Goal: Information Seeking & Learning: Compare options

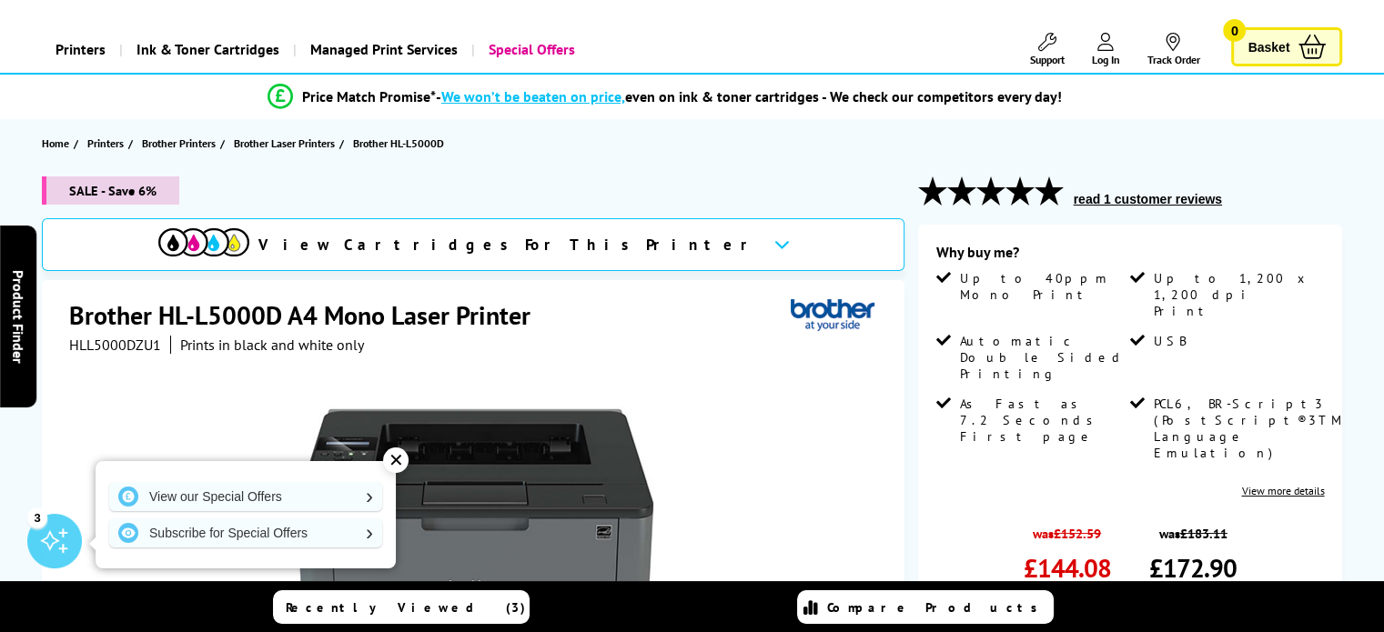
scroll to position [36, 0]
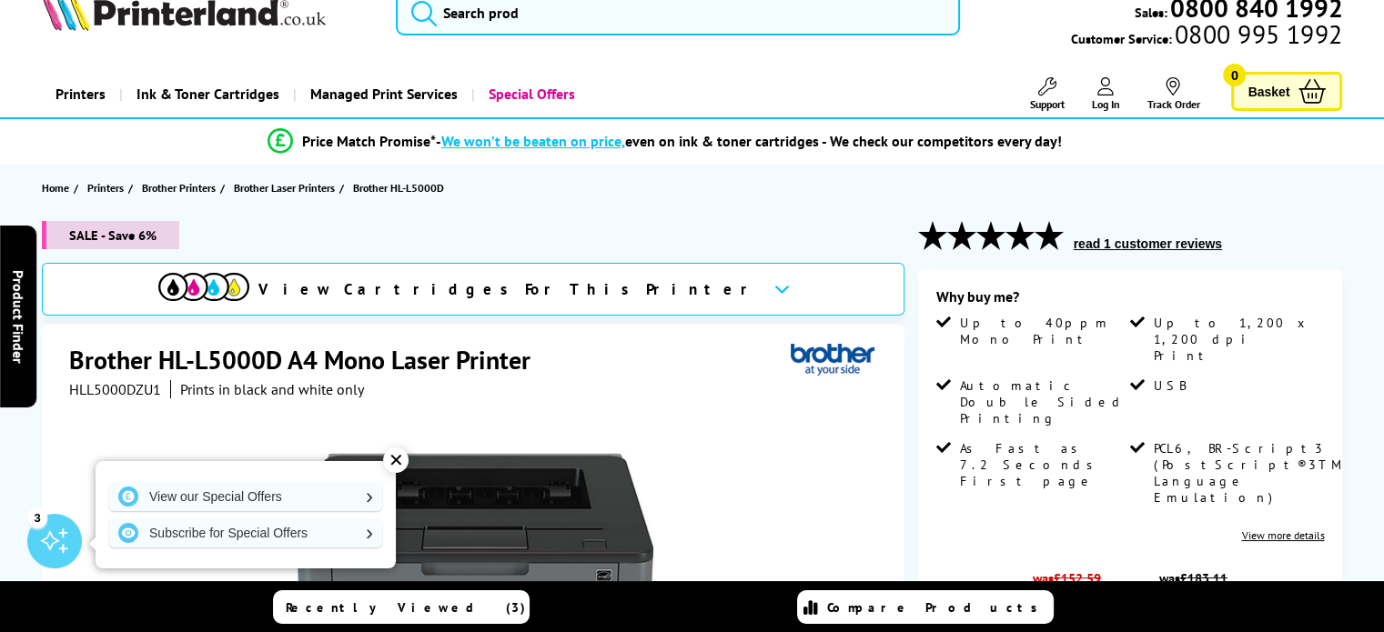
click at [577, 295] on span "View Cartridges For This Printer" at bounding box center [508, 289] width 500 height 20
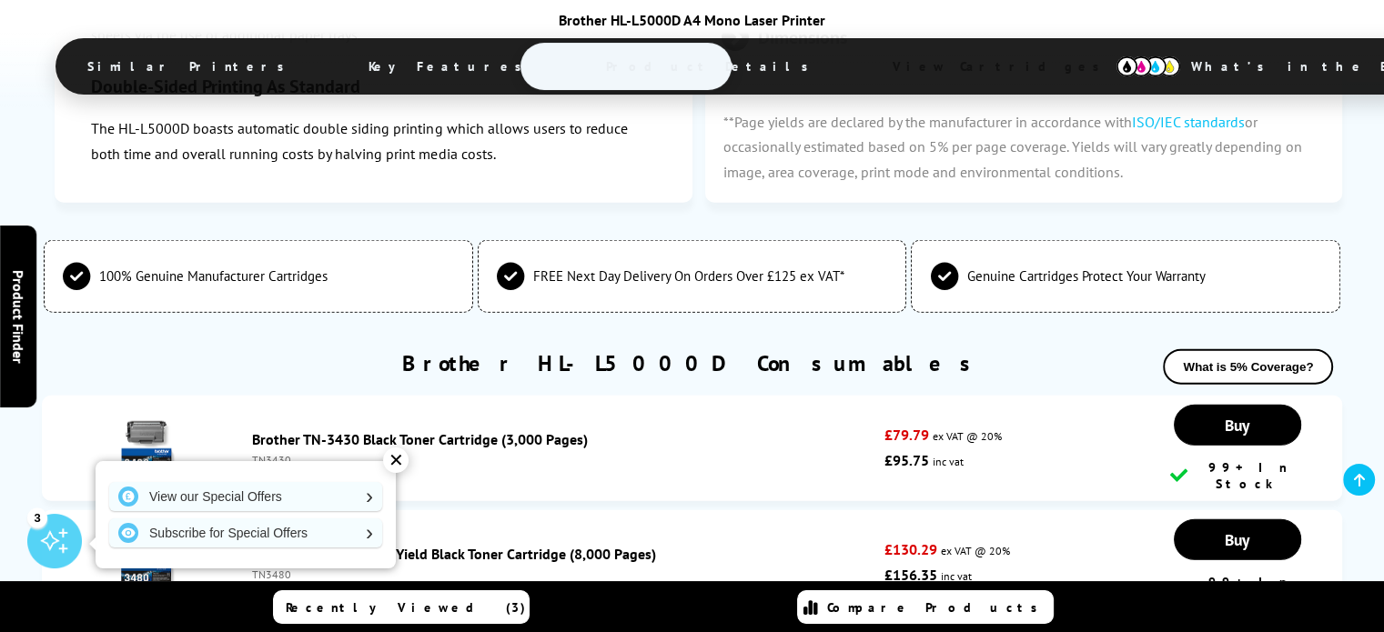
scroll to position [4584, 0]
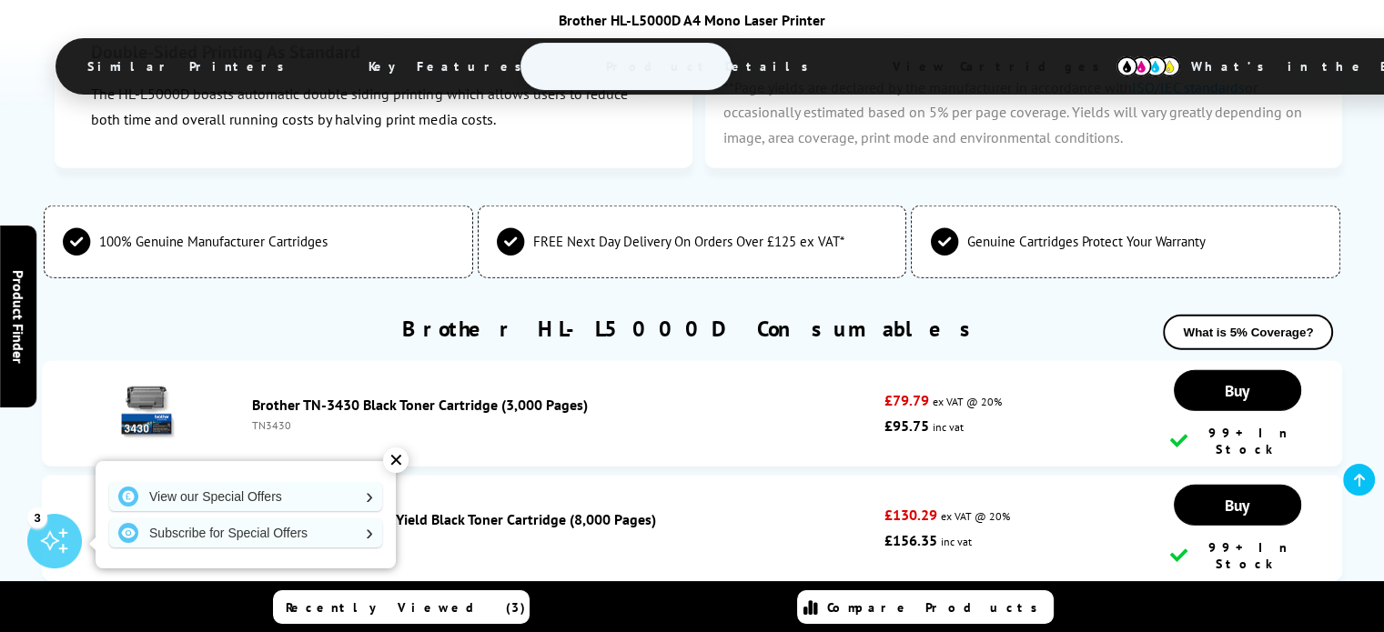
click at [648, 396] on div "Brother TN-3430 Black Toner Cartridge (3,000 Pages) TN3430" at bounding box center [563, 414] width 641 height 36
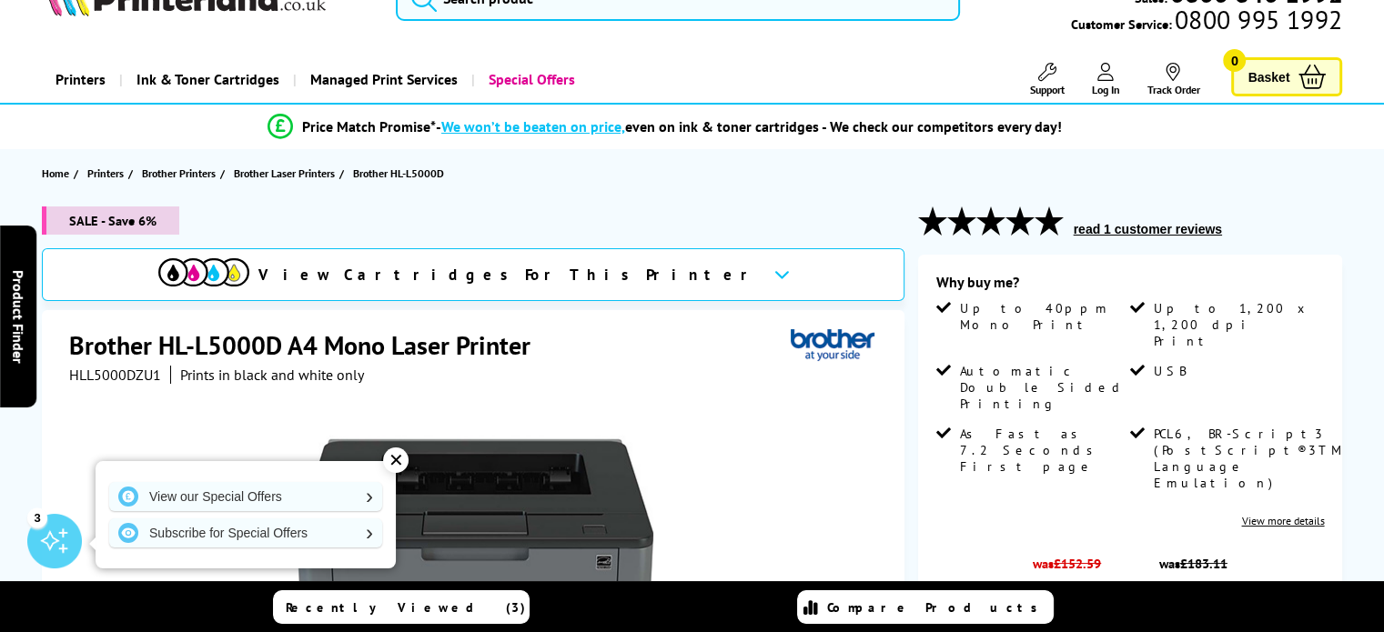
scroll to position [0, 0]
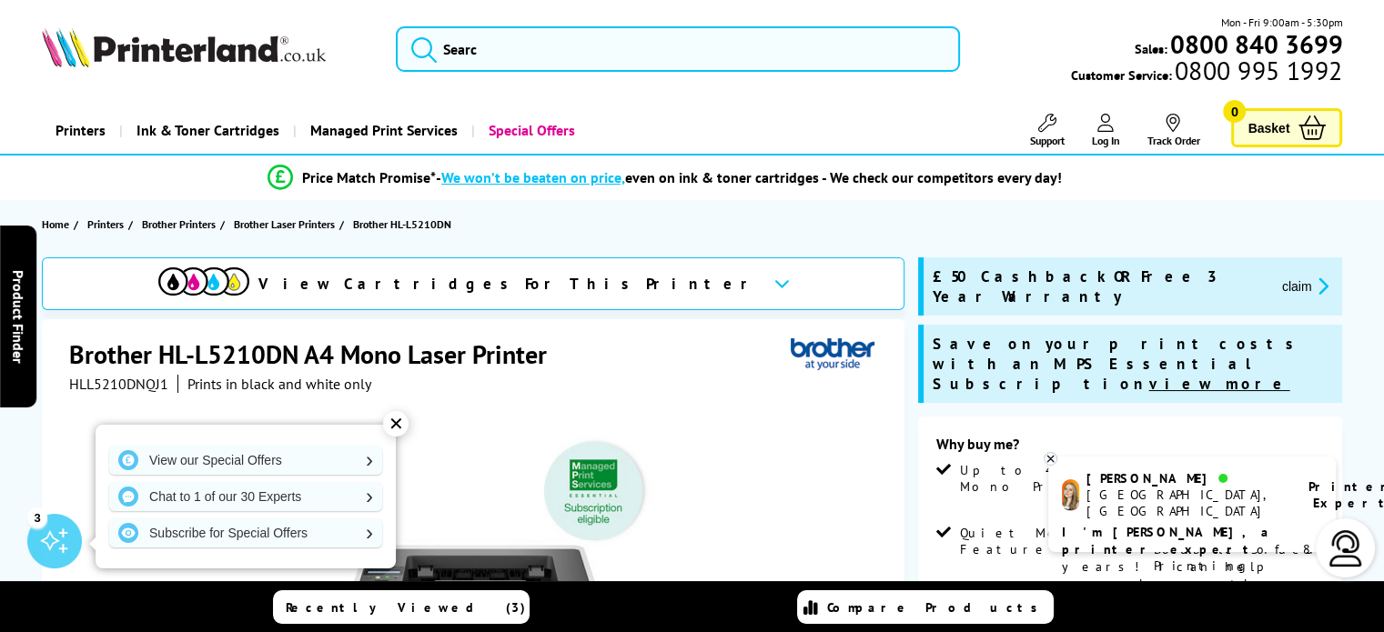
click at [404, 418] on div "✕" at bounding box center [395, 423] width 25 height 25
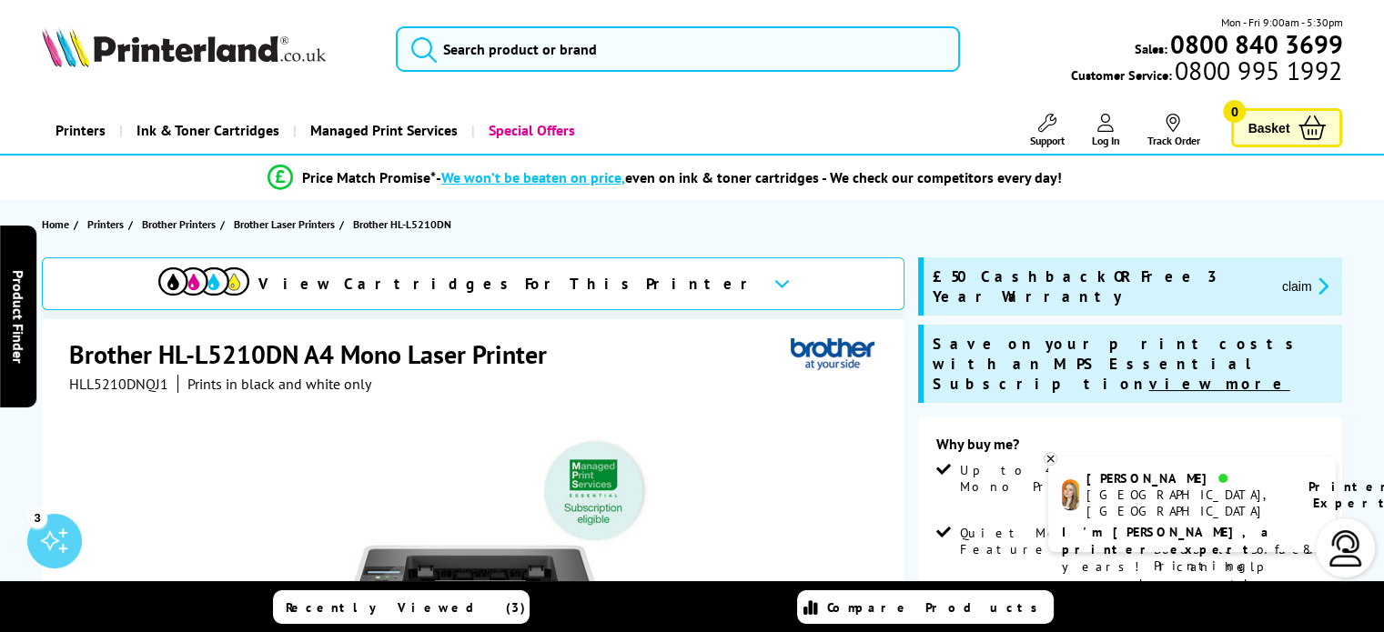
click at [604, 268] on div "View Cartridges For This Printer" at bounding box center [458, 283] width 600 height 33
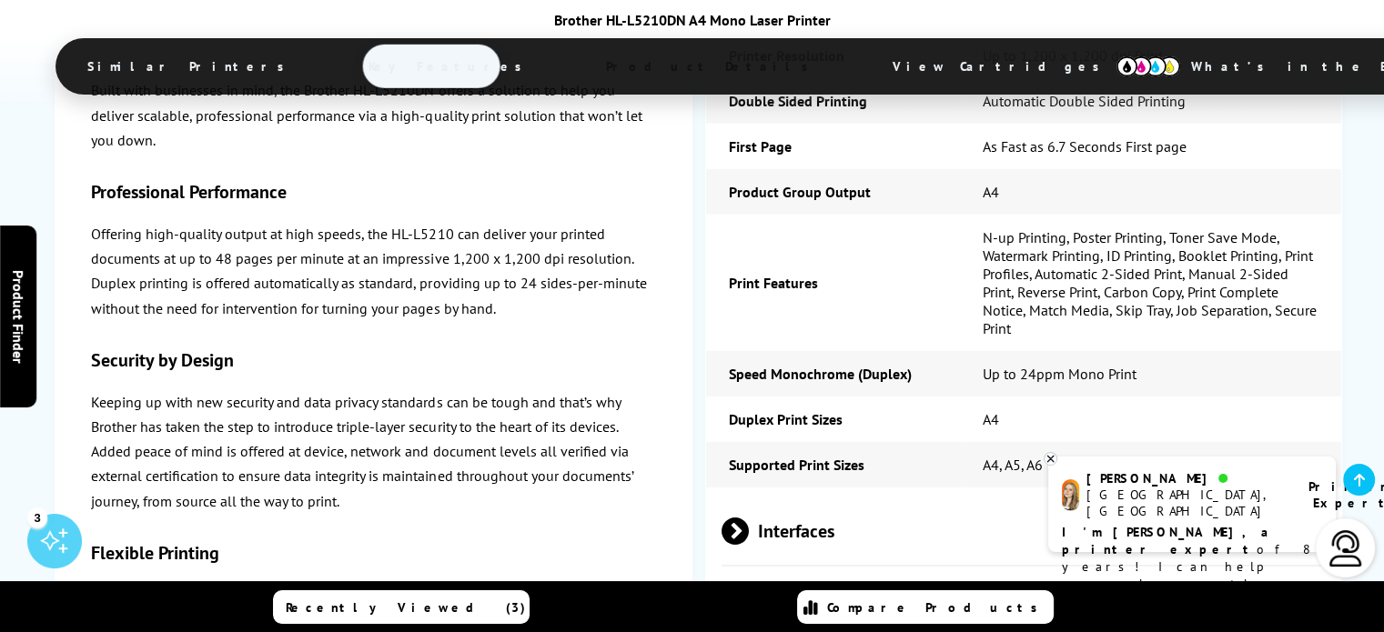
scroll to position [5460, 0]
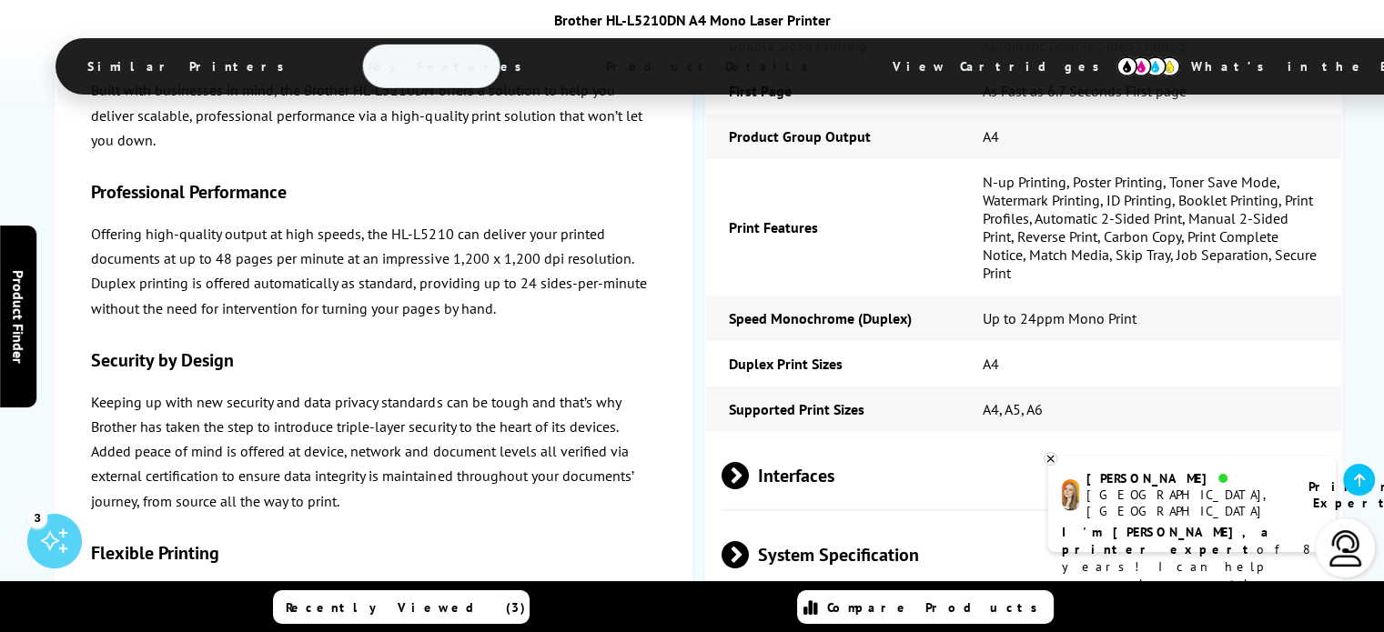
click at [883, 520] on span "System Specification" at bounding box center [1023, 554] width 604 height 68
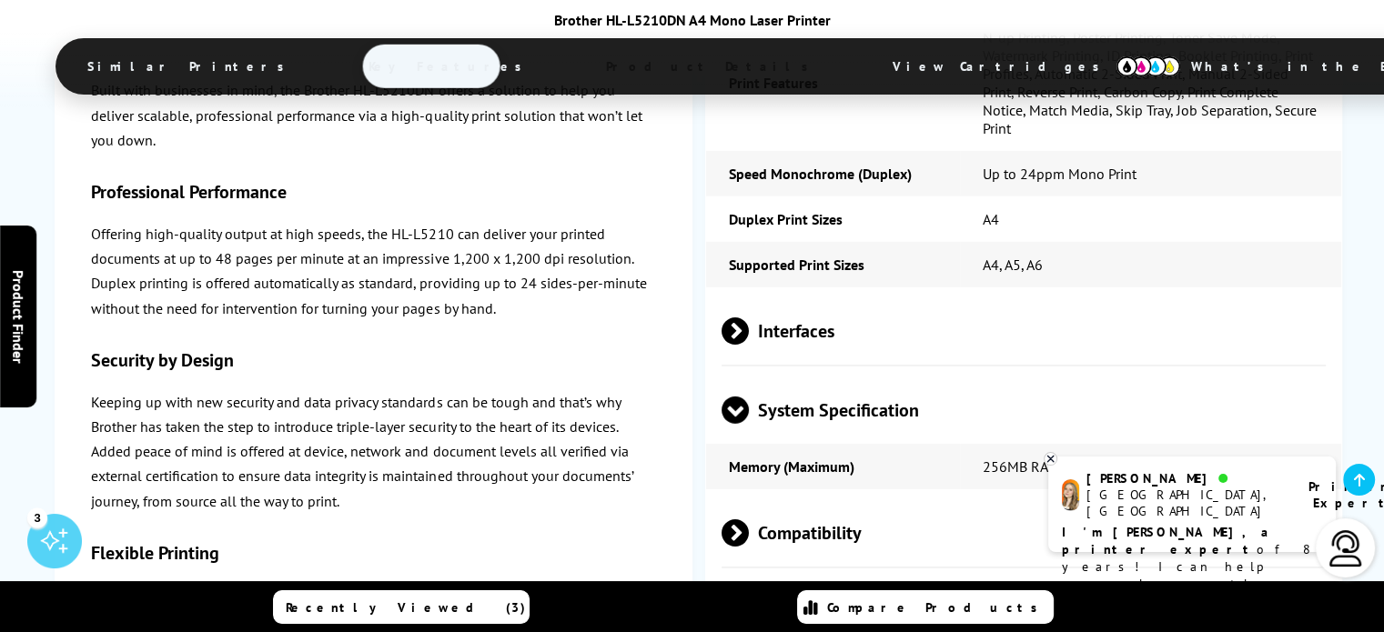
scroll to position [5672, 0]
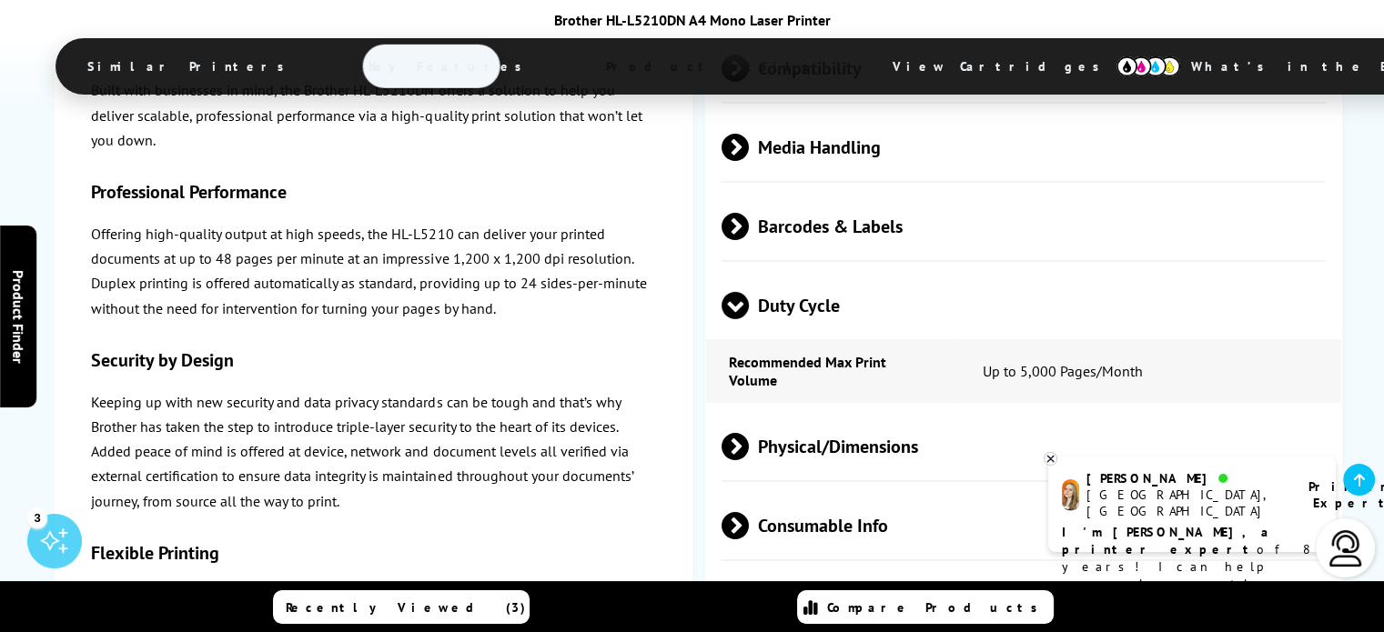
scroll to position [6329, 0]
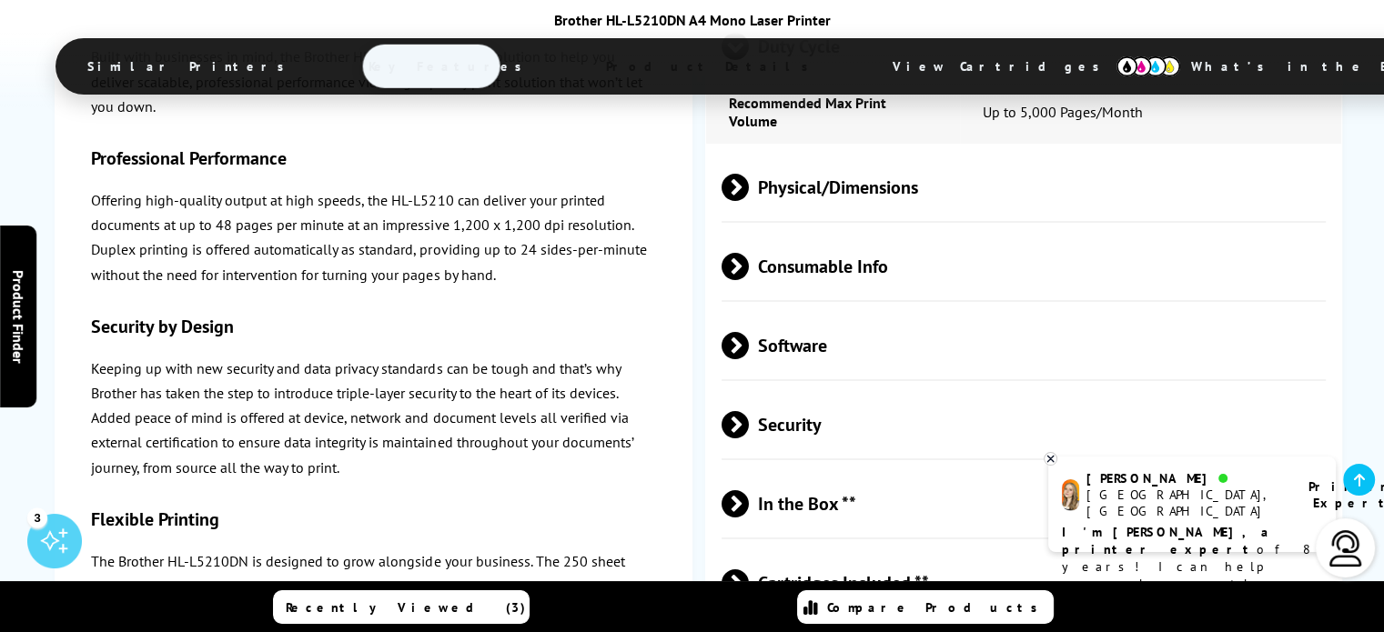
click at [749, 569] on span at bounding box center [749, 582] width 0 height 27
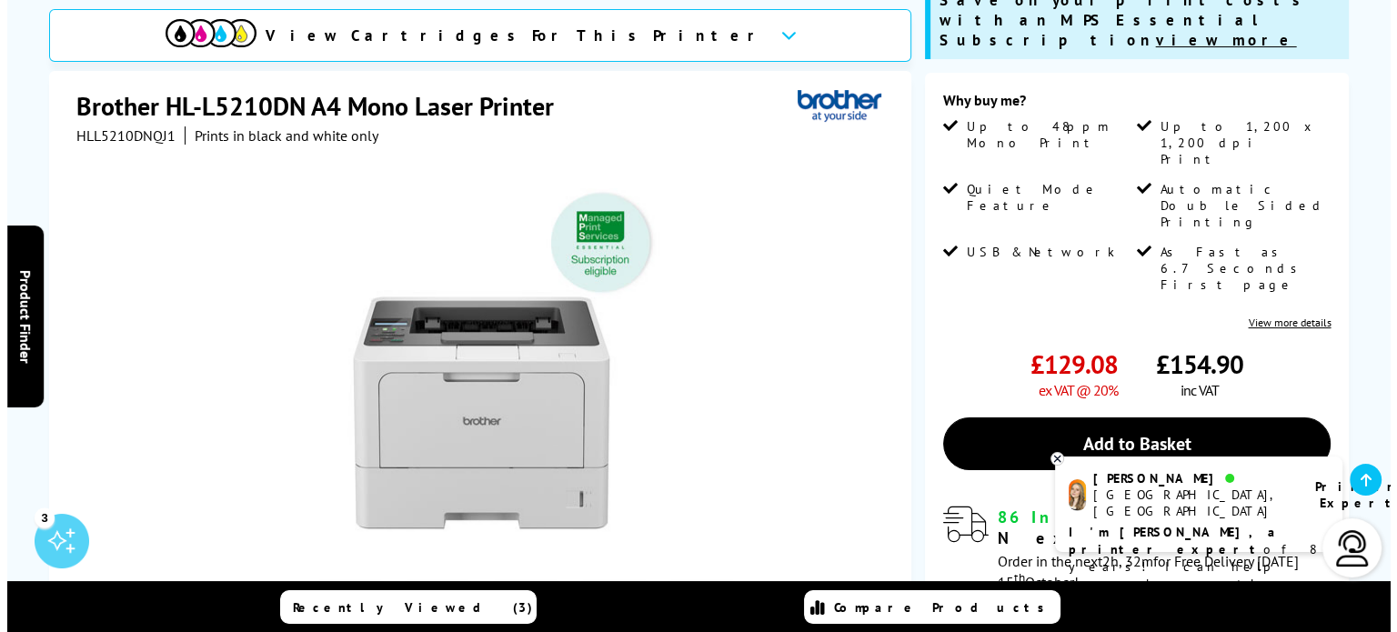
scroll to position [0, 0]
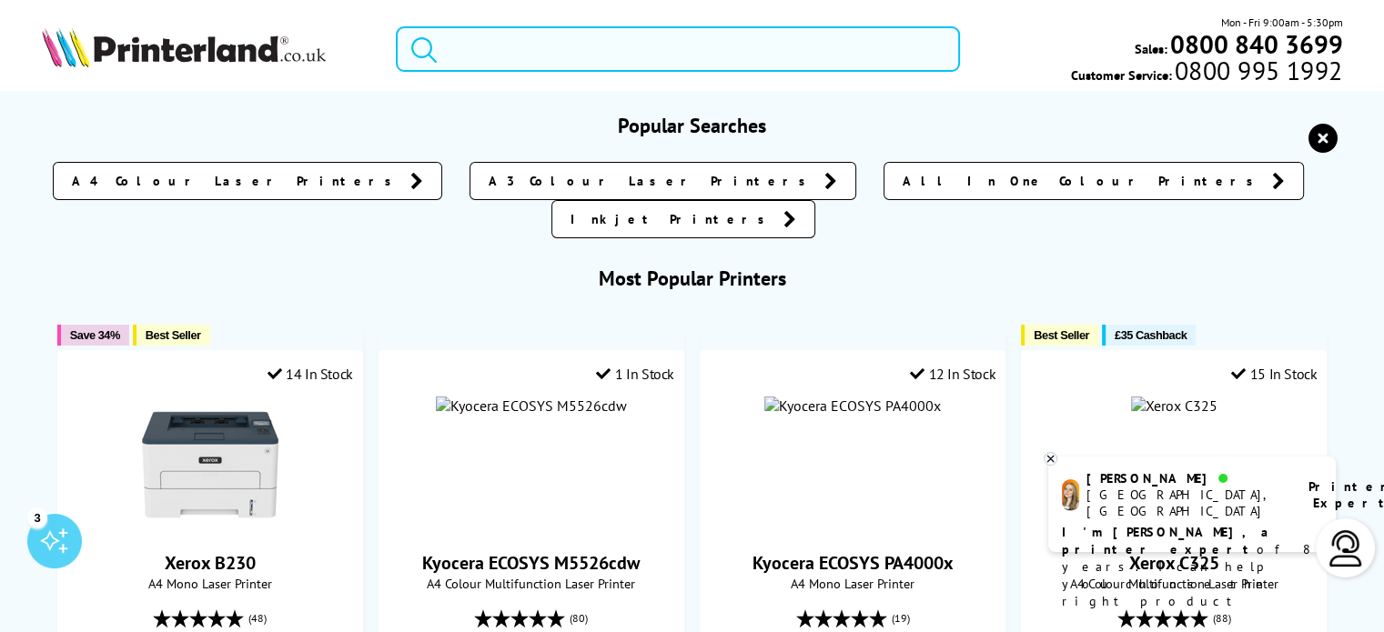
click at [675, 51] on input "search" at bounding box center [678, 48] width 564 height 45
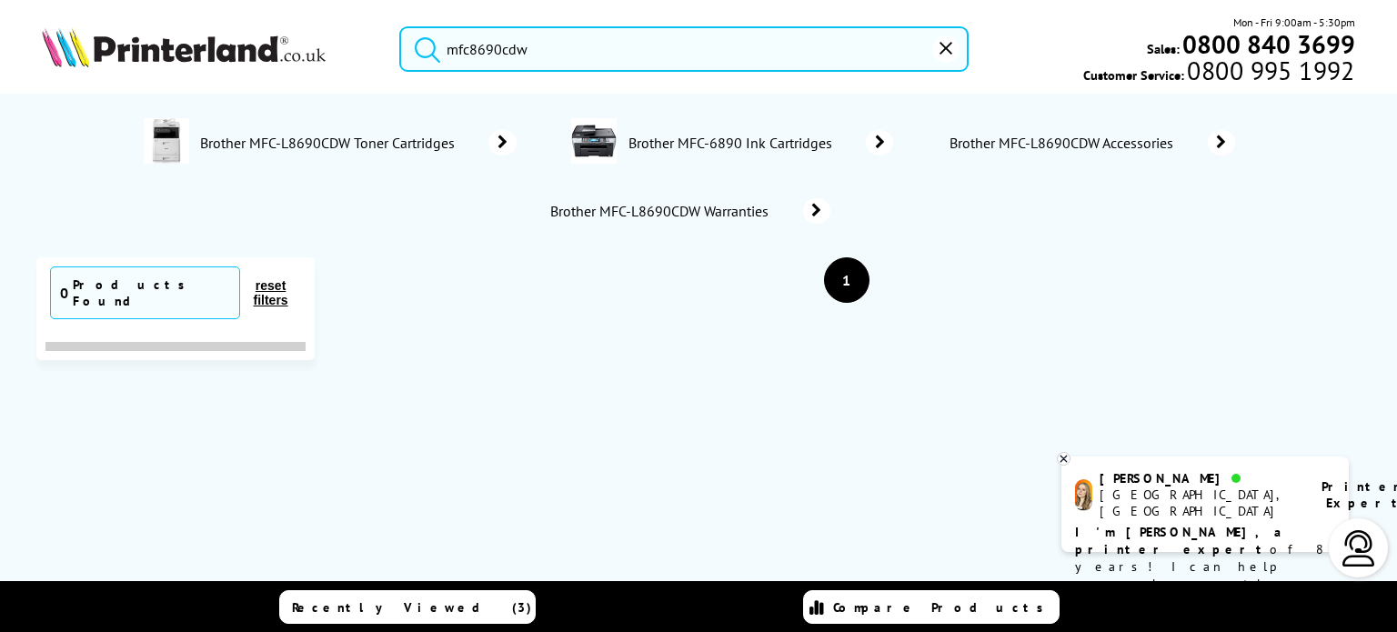
type input "mfc8690cdw"
click at [400, 26] on button "submit" at bounding box center [422, 46] width 45 height 40
click at [157, 146] on img at bounding box center [166, 140] width 45 height 45
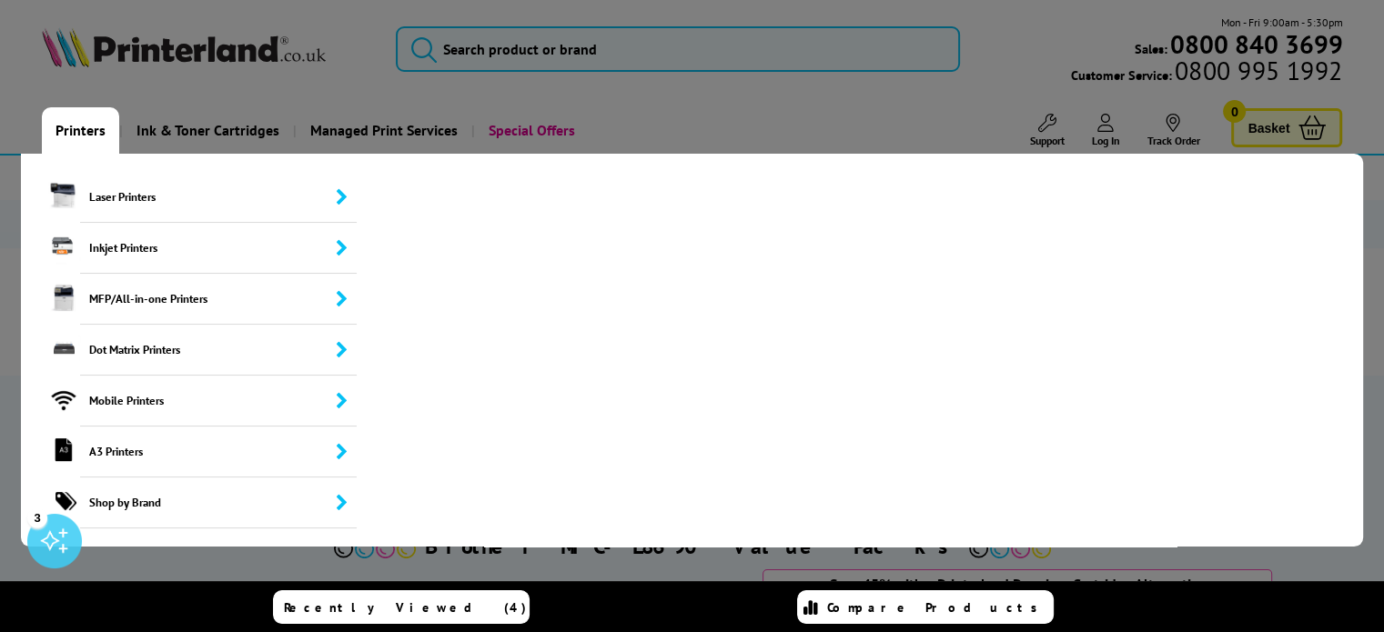
click at [64, 139] on link "Printers" at bounding box center [80, 130] width 77 height 46
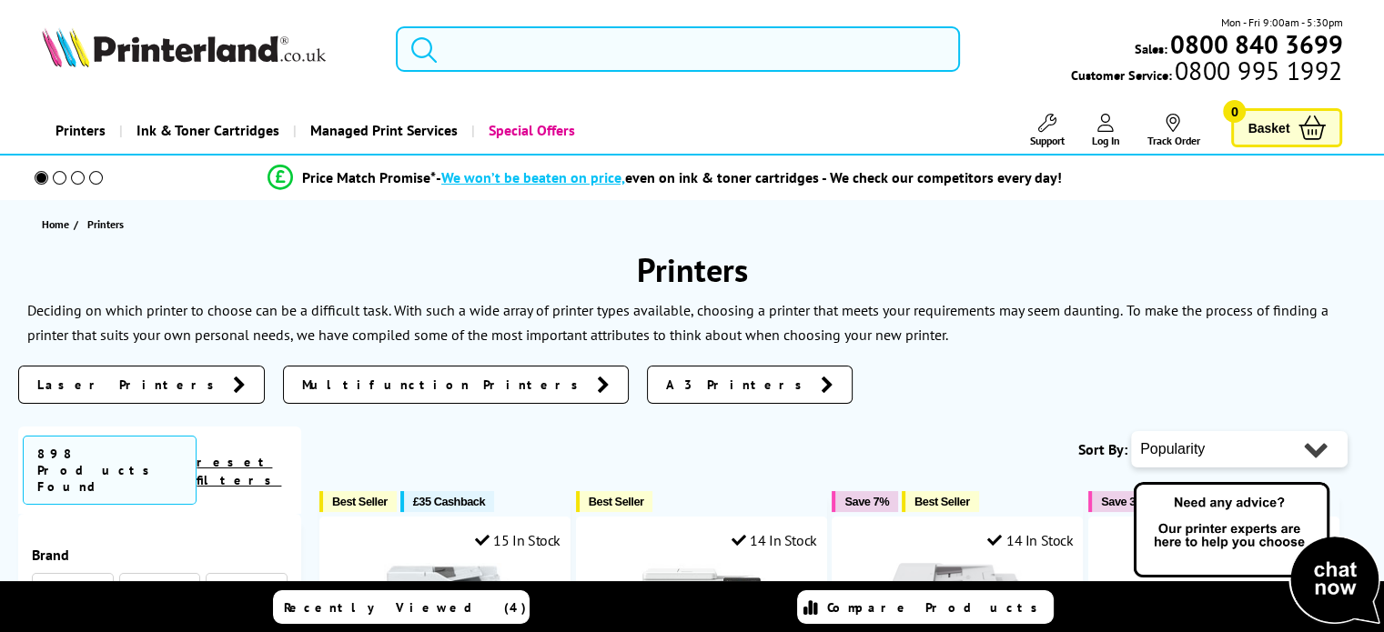
click at [648, 60] on input "search" at bounding box center [678, 48] width 564 height 45
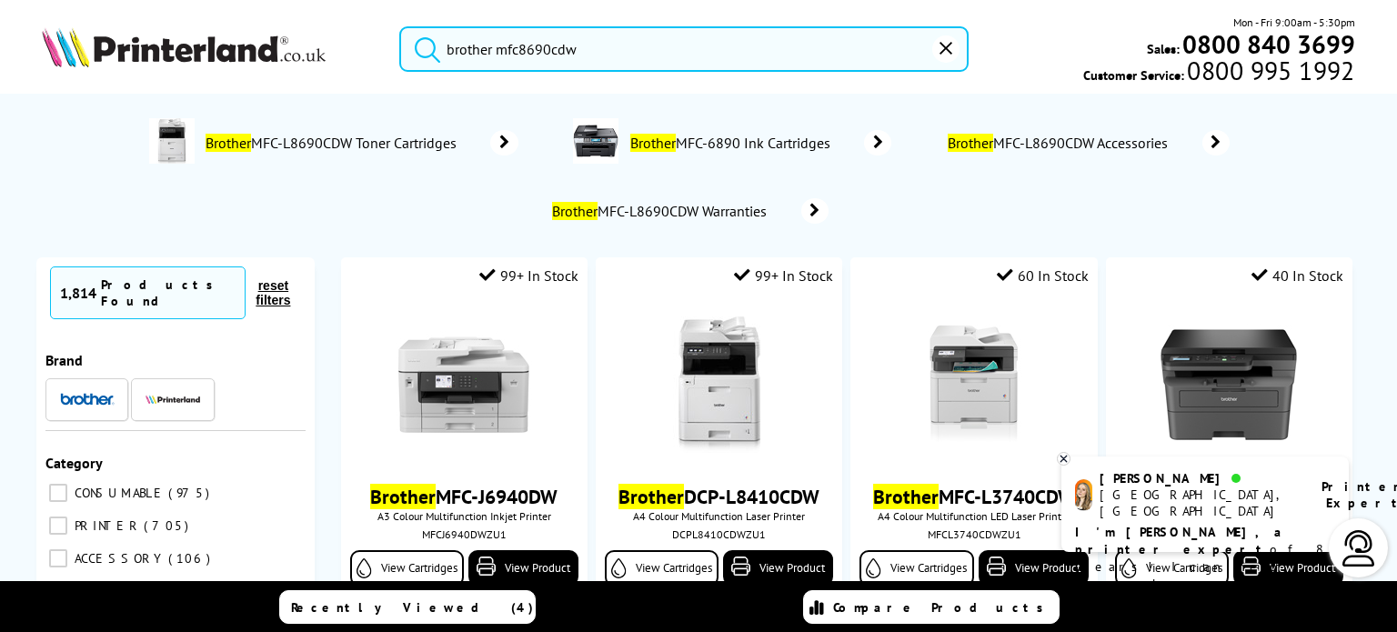
type input "brother mfc8690cdw"
click at [400, 26] on button "submit" at bounding box center [422, 46] width 45 height 40
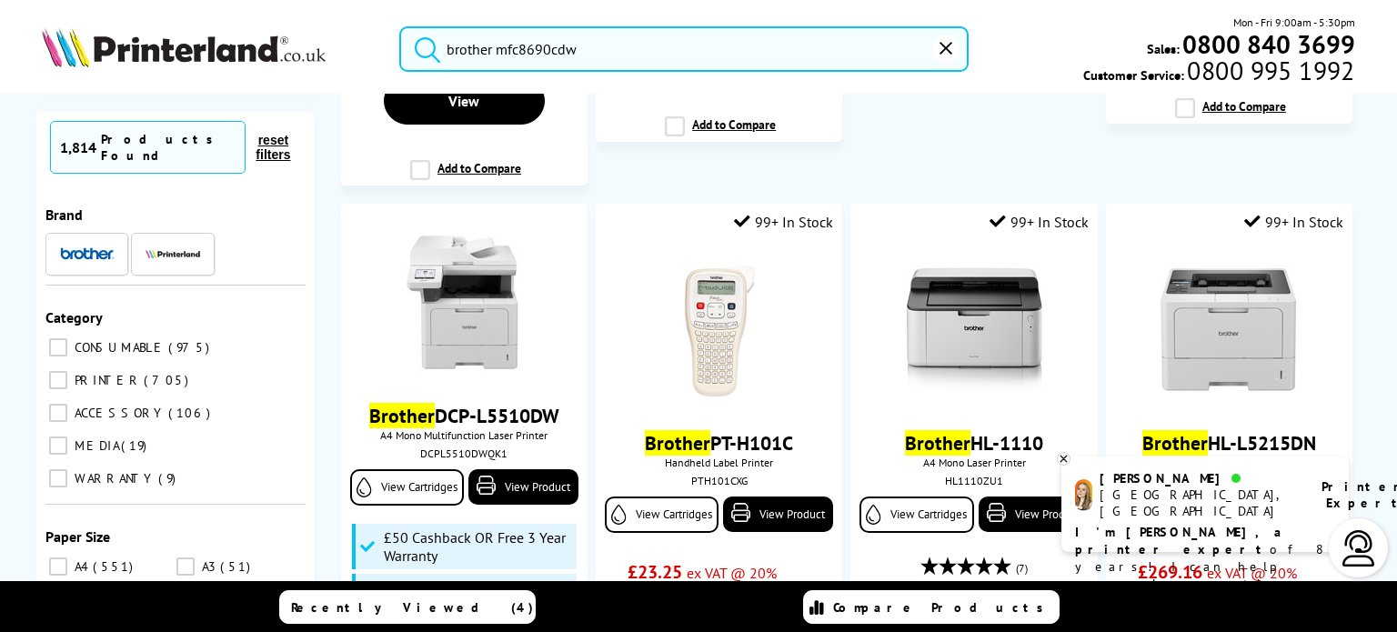
scroll to position [4008, 0]
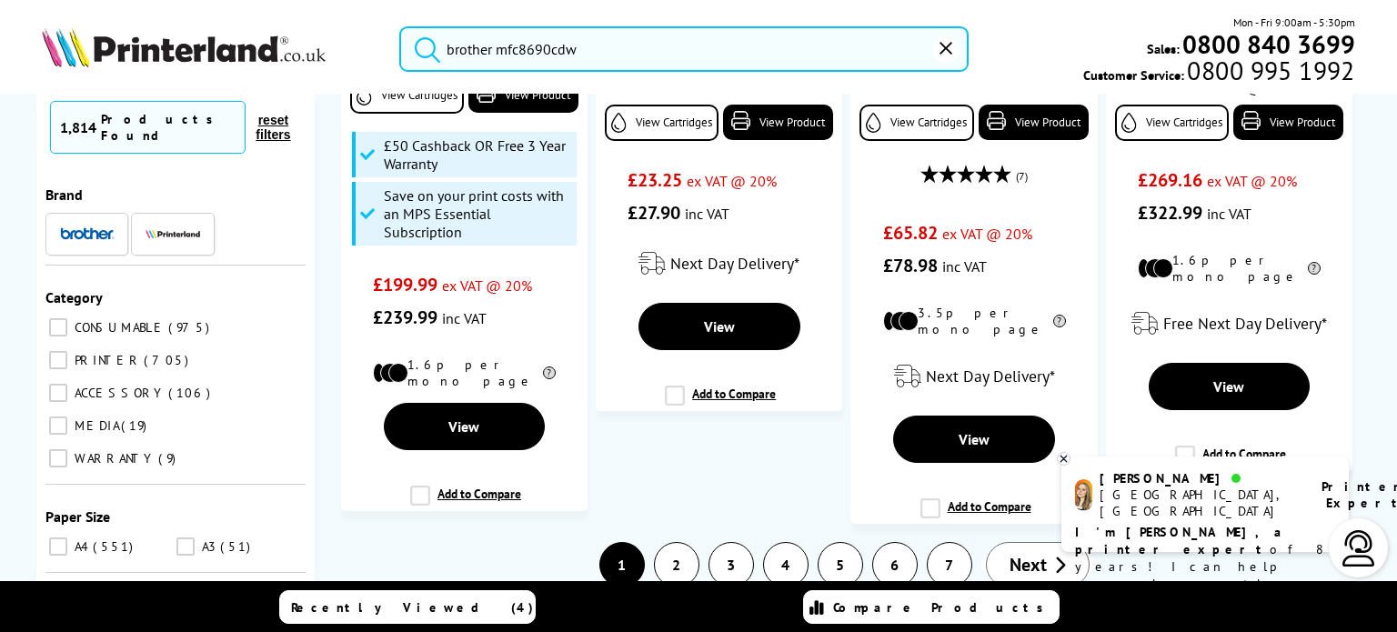
click at [176, 538] on input "A3 51" at bounding box center [185, 547] width 18 height 18
checkbox input "true"
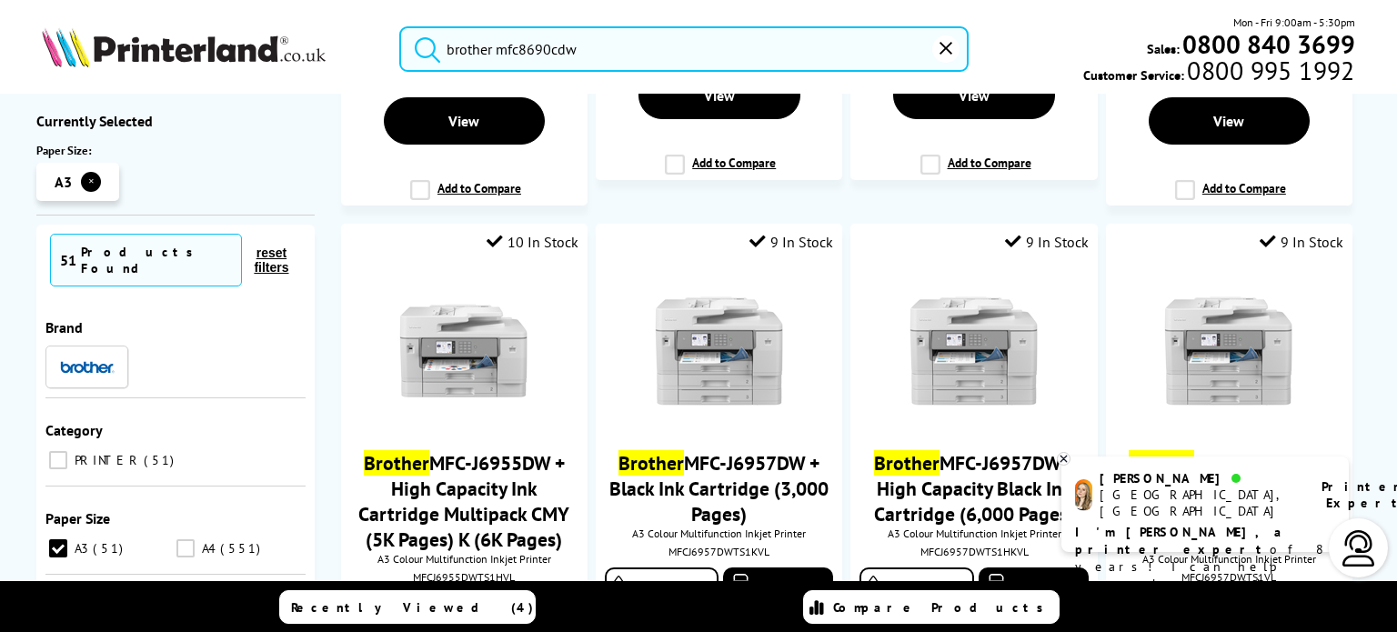
scroll to position [3517, 0]
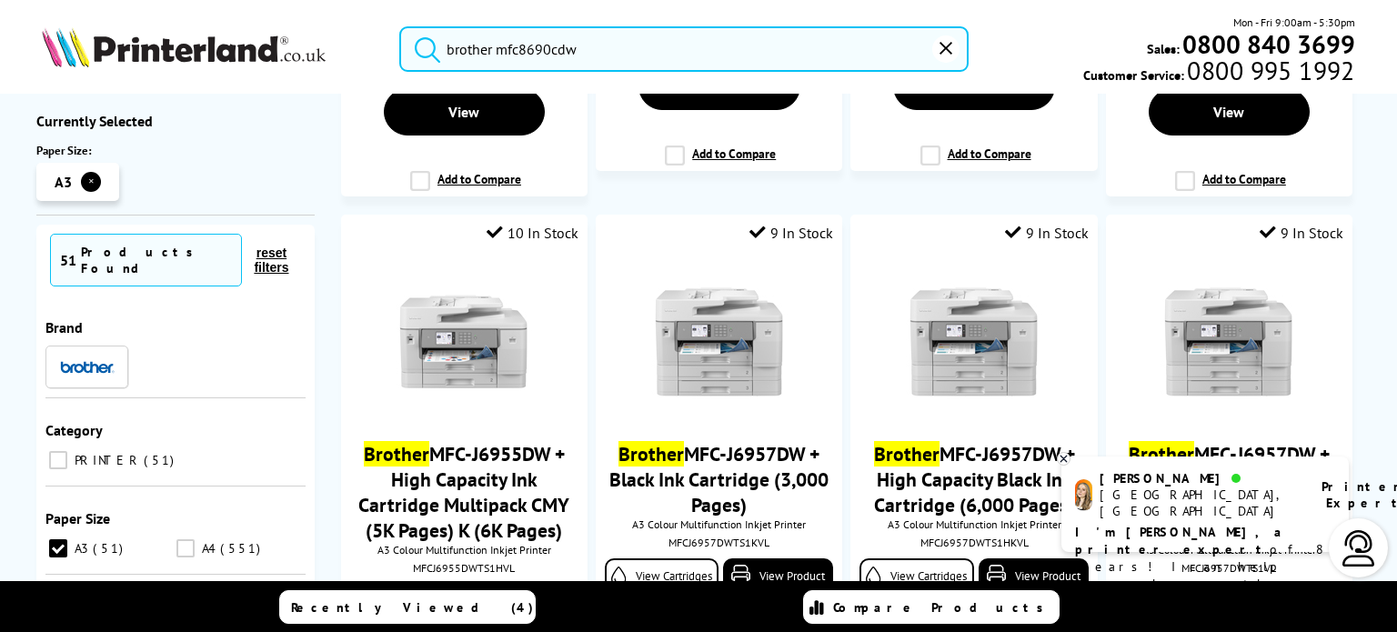
click at [53, 541] on input "A3 51" at bounding box center [58, 548] width 18 height 18
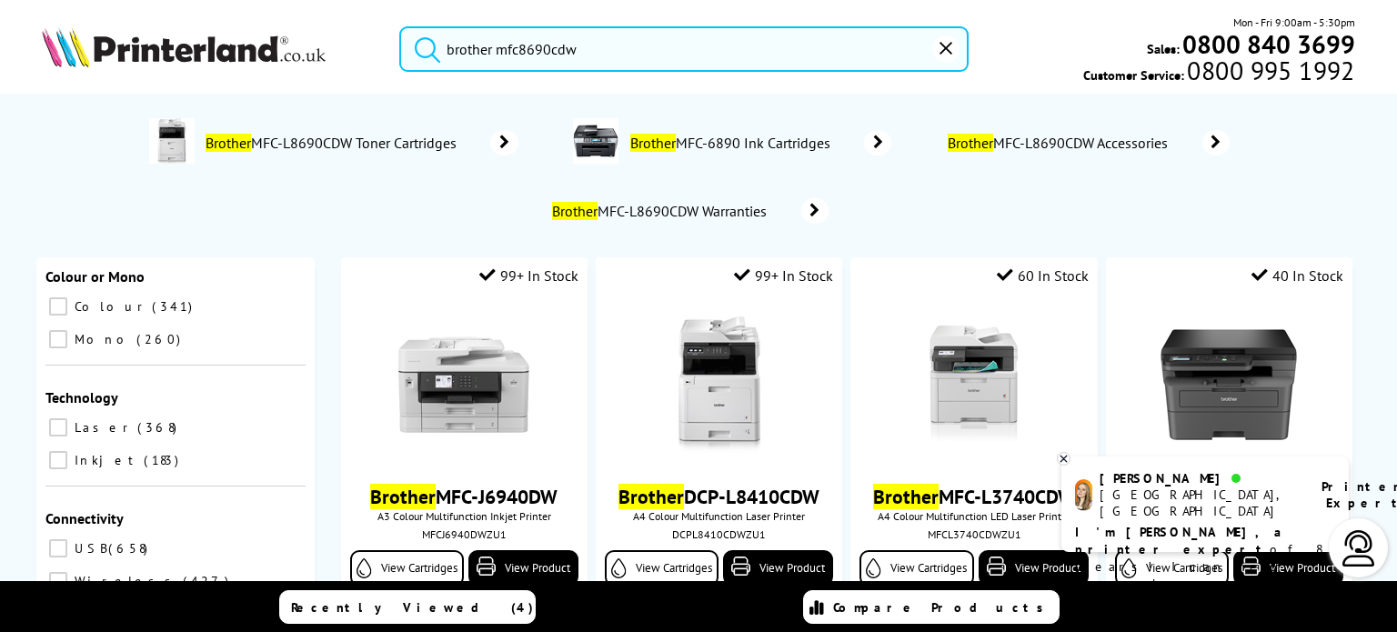
scroll to position [496, 0]
click at [67, 328] on input "Mono 260" at bounding box center [58, 337] width 18 height 18
checkbox input "true"
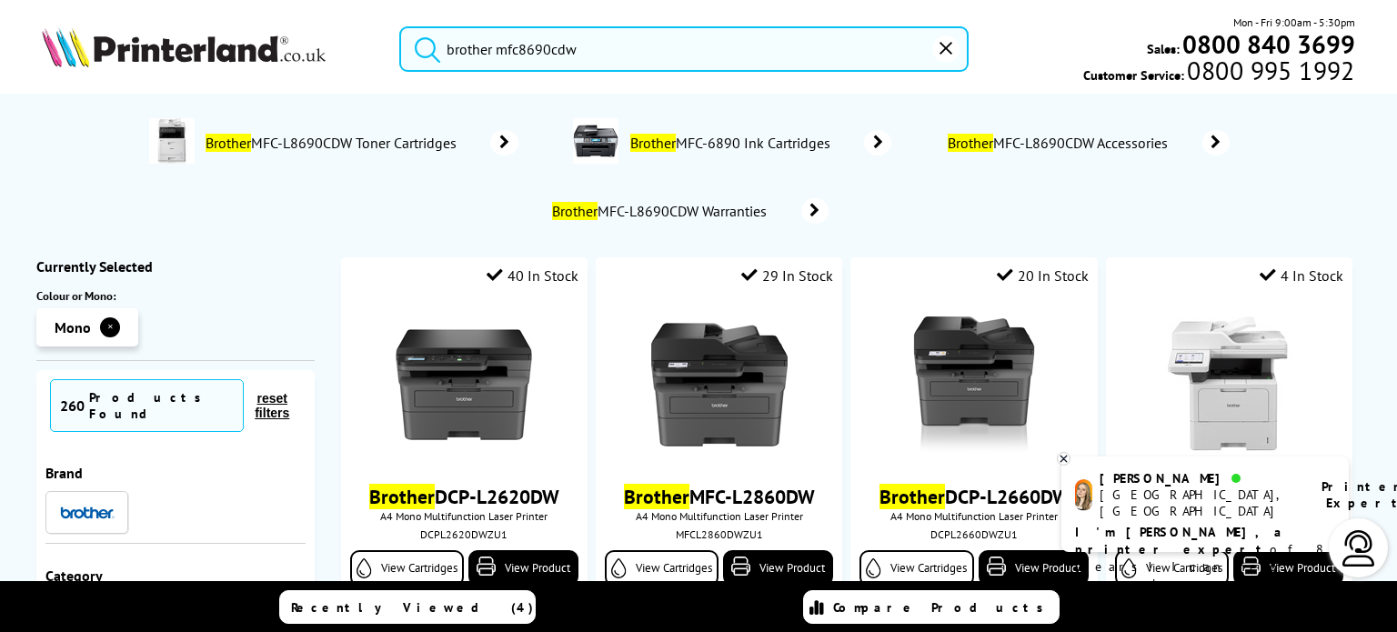
scroll to position [91, 0]
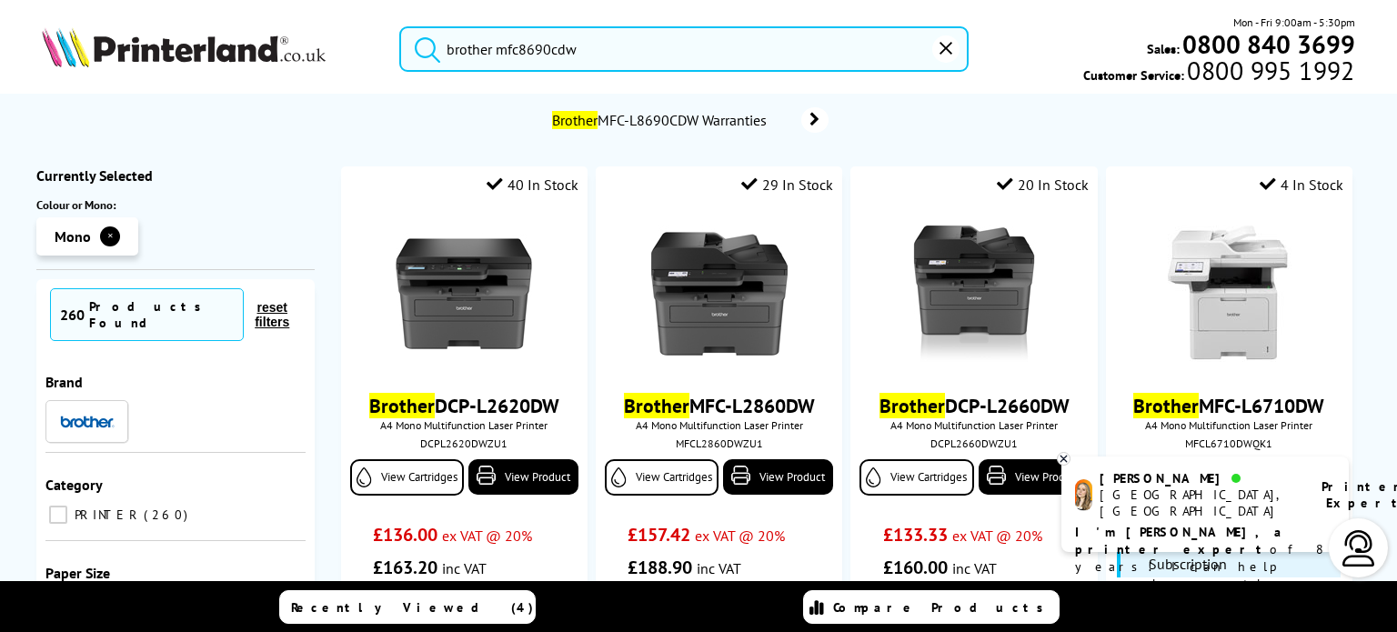
drag, startPoint x: 683, startPoint y: 43, endPoint x: 337, endPoint y: 6, distance: 348.5
click at [337, 6] on header "brother mfc8690cdw Mon - Fri 9:00am - 5:30pm Sales: 0800 840 3699 Customer Serv…" at bounding box center [698, 78] width 1397 height 156
click at [400, 26] on button "submit" at bounding box center [422, 46] width 45 height 40
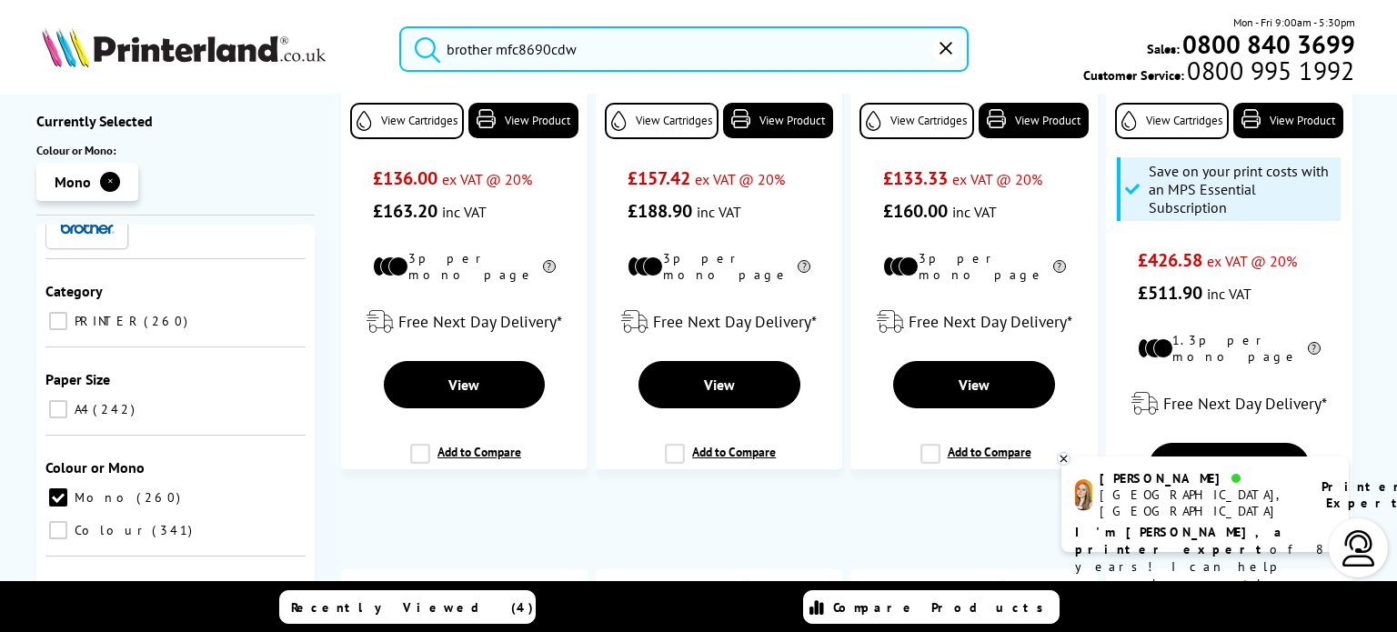
scroll to position [75, 0]
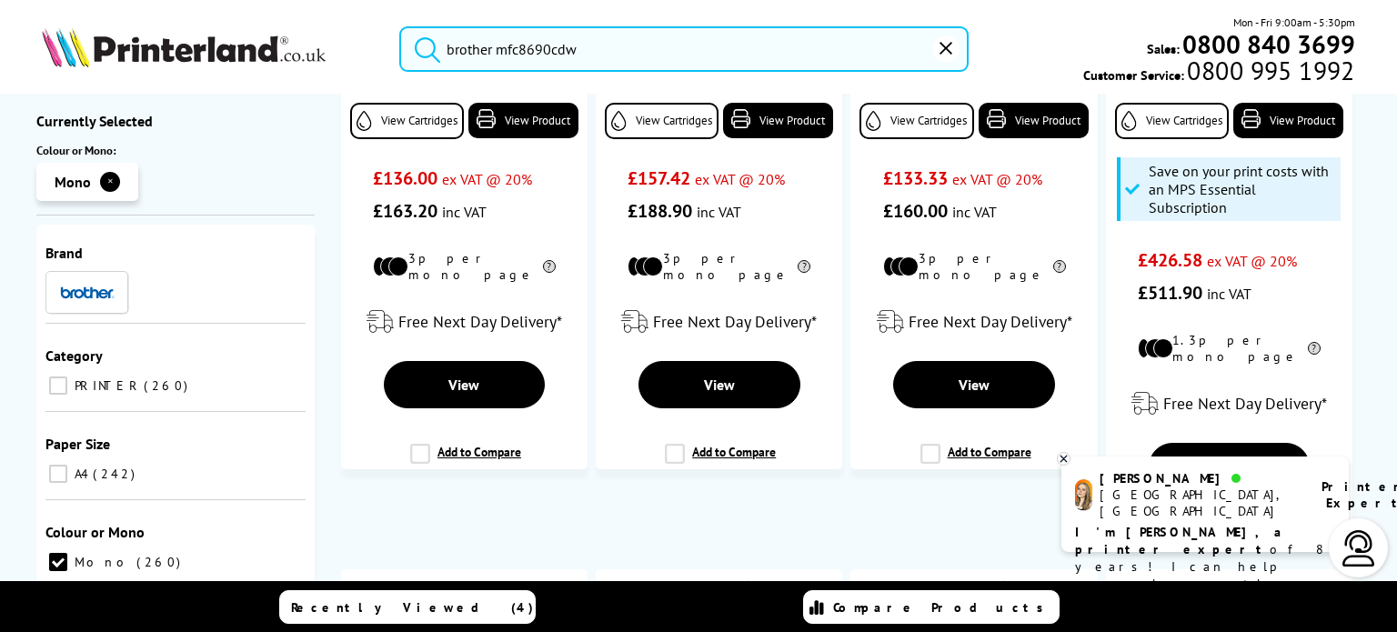
click at [115, 186] on button "✕" at bounding box center [110, 182] width 20 height 20
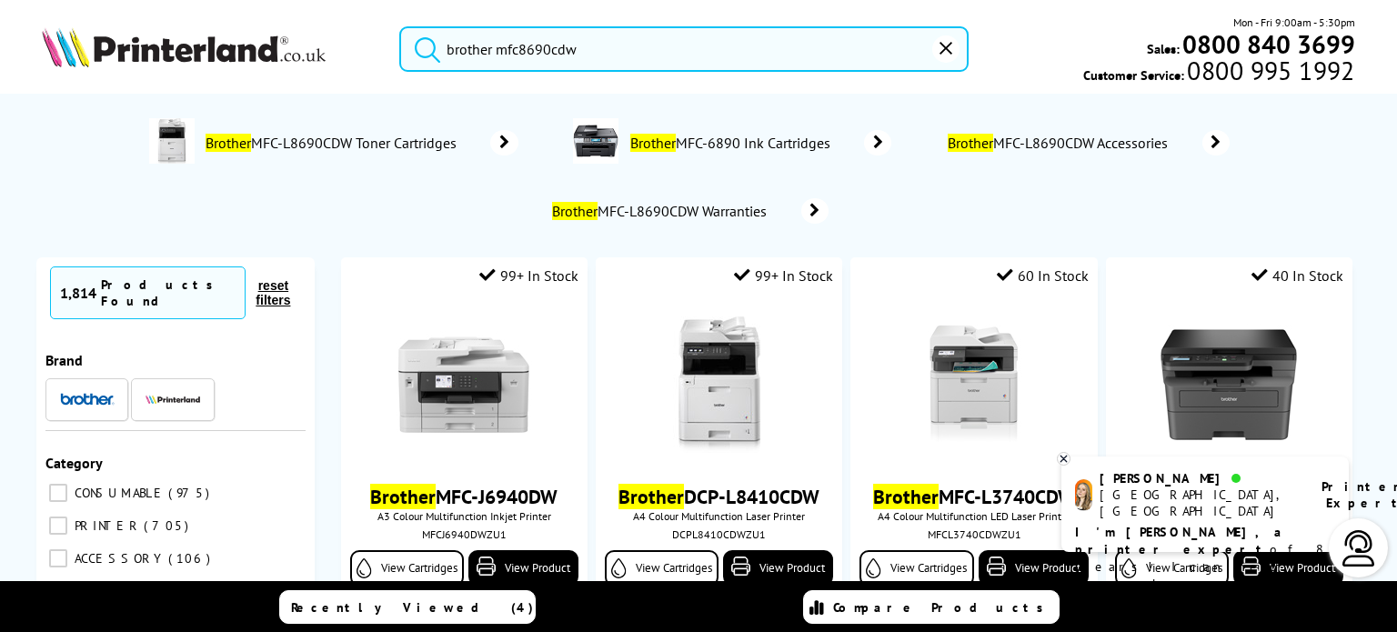
click at [400, 26] on button "submit" at bounding box center [422, 46] width 45 height 40
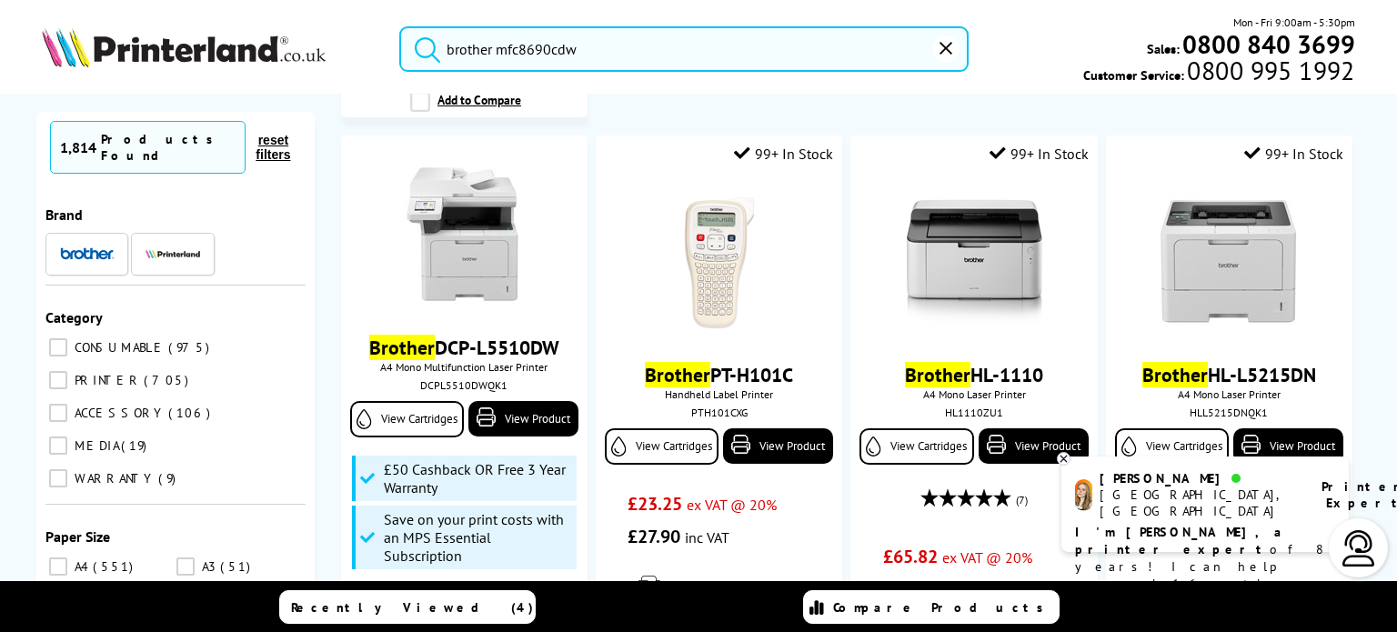
click at [98, 257] on li at bounding box center [86, 254] width 83 height 43
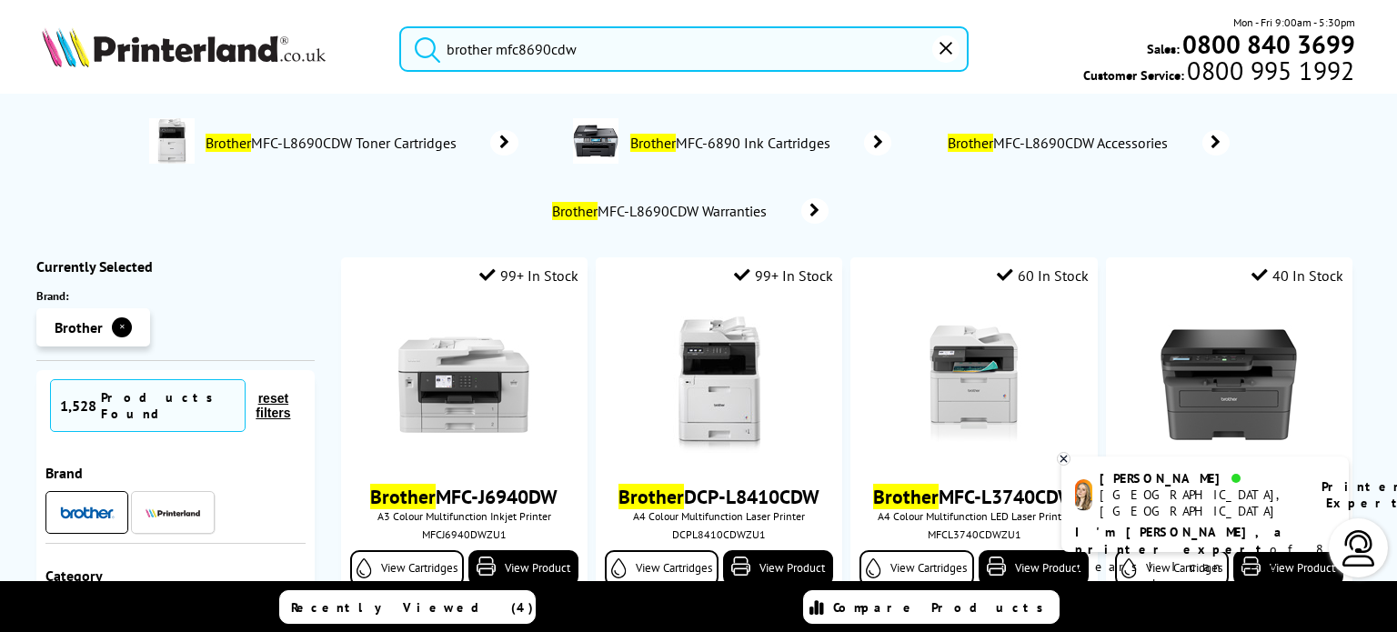
click at [104, 237] on ol "Brother MFC-L8690CDW Toner Cartridges Brother MFC-6890 Ink Cartridges Brother M…" at bounding box center [698, 171] width 1279 height 136
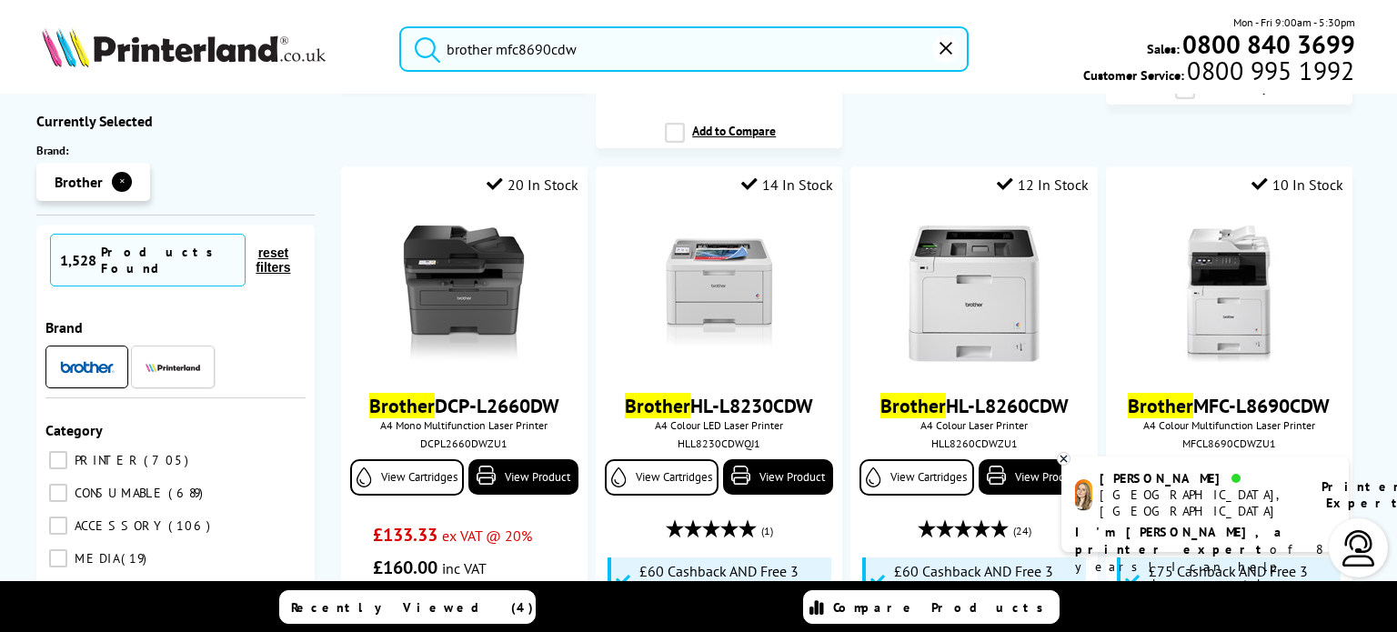
scroll to position [1917, 0]
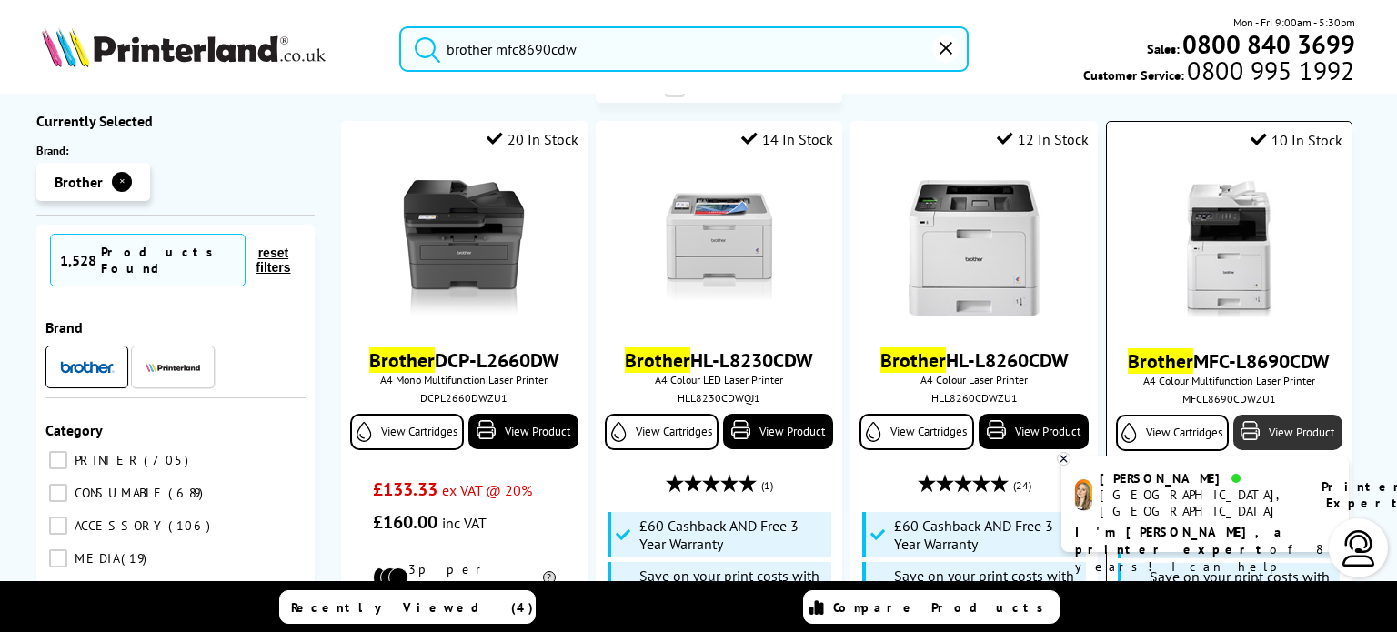
click at [1259, 415] on link "View Product" at bounding box center [1287, 432] width 109 height 35
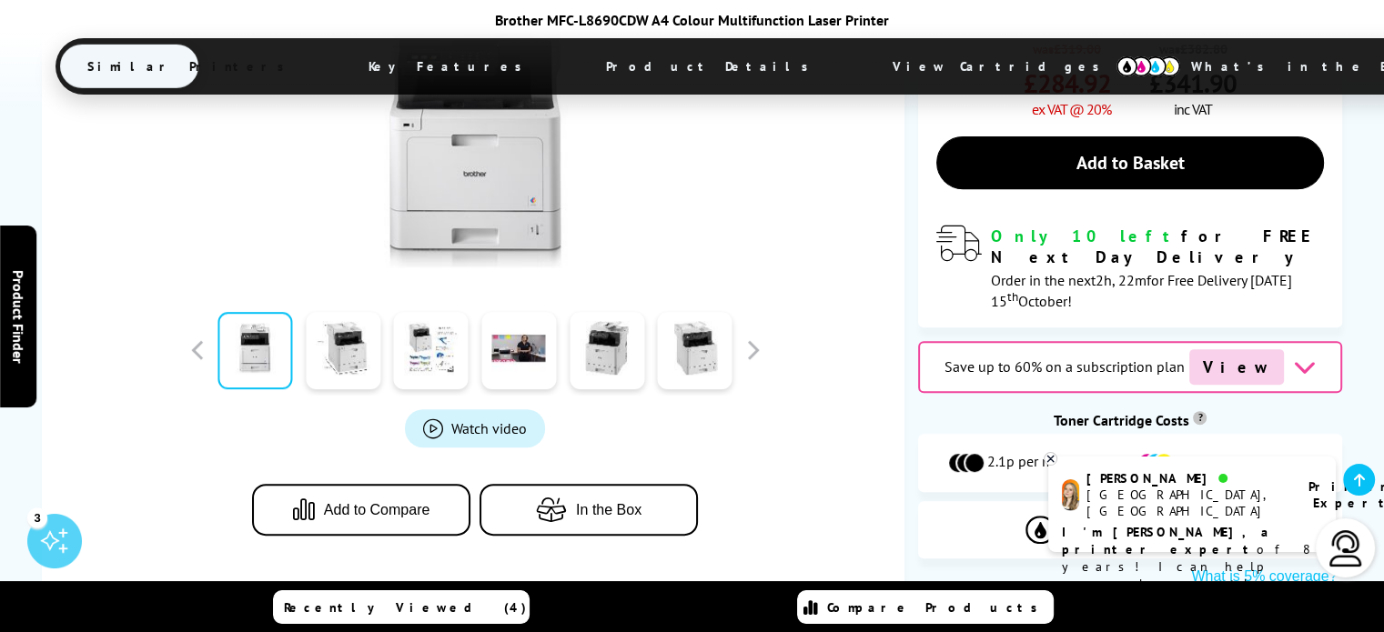
click at [435, 312] on link at bounding box center [431, 350] width 75 height 77
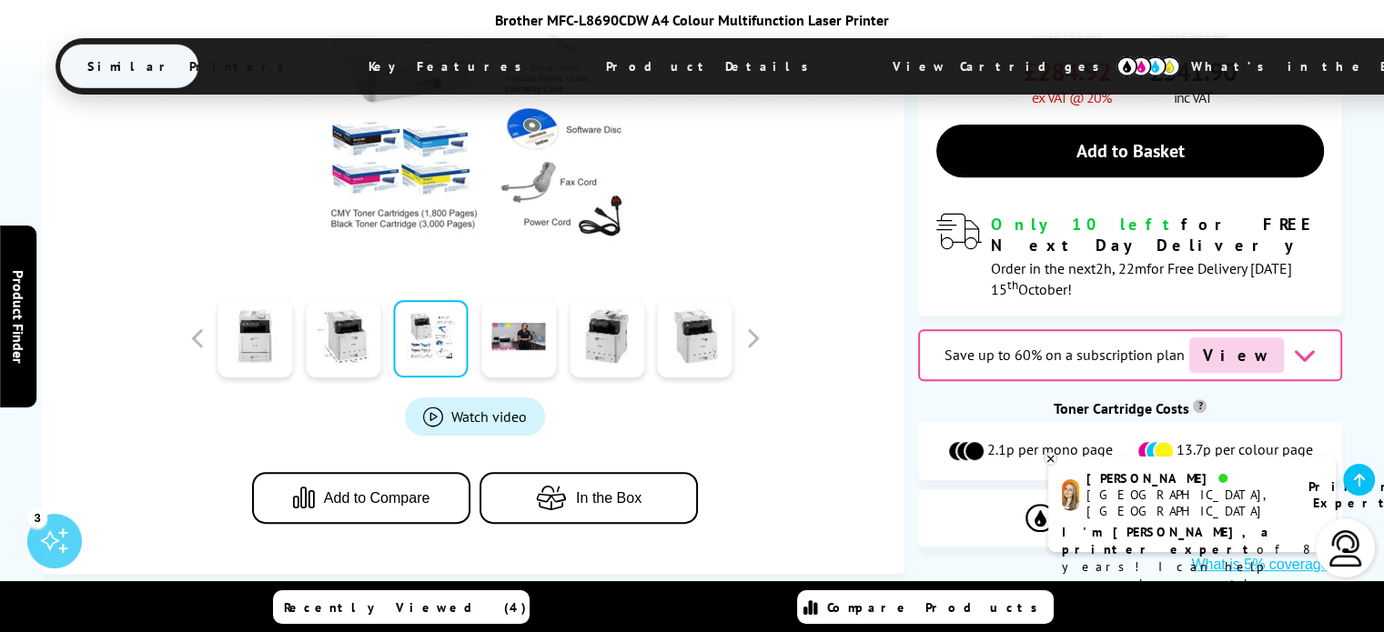
scroll to position [625, 0]
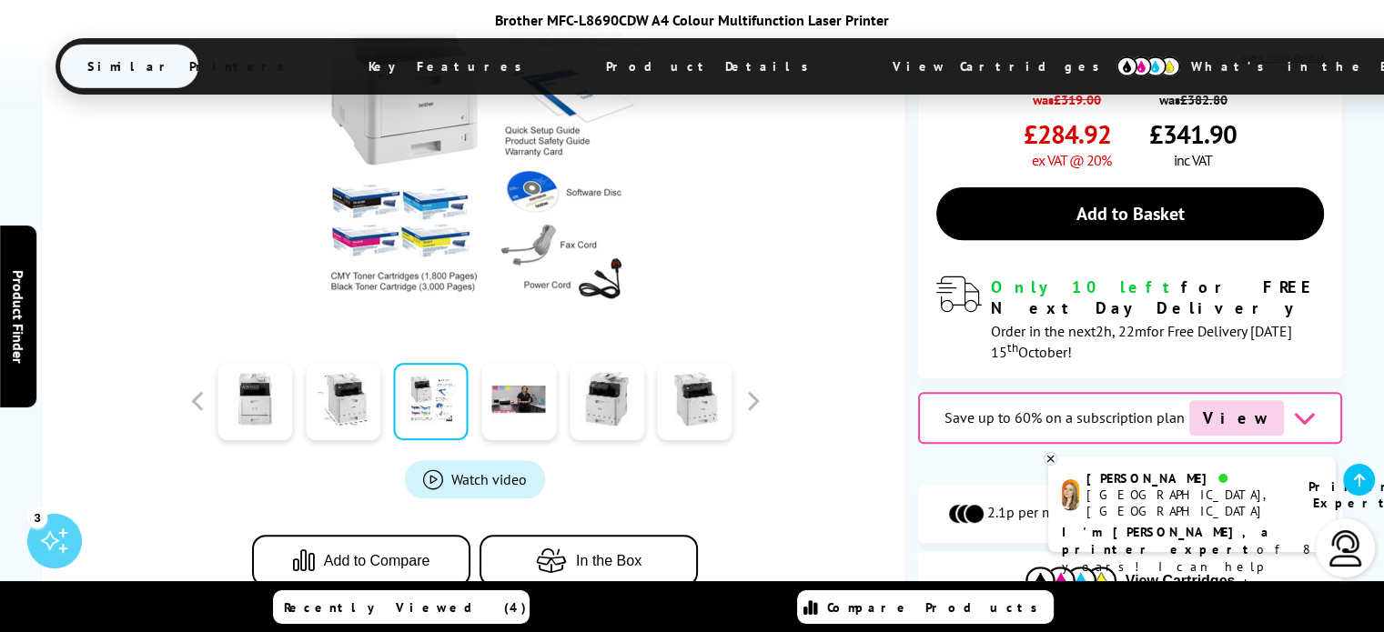
click at [567, 548] on icon "button" at bounding box center [556, 560] width 40 height 25
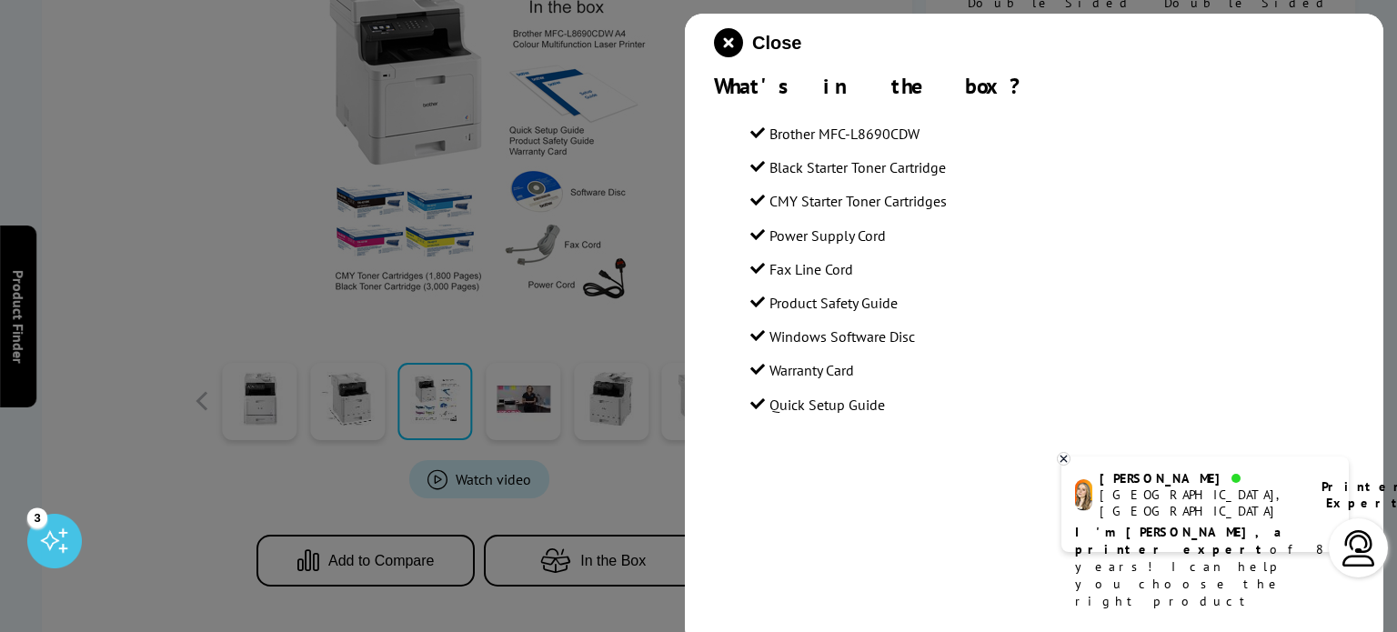
click at [440, 295] on div at bounding box center [698, 316] width 1397 height 632
click at [592, 357] on div at bounding box center [698, 316] width 1397 height 632
click at [591, 354] on div at bounding box center [698, 316] width 1397 height 632
click at [730, 34] on icon "close modal" at bounding box center [728, 42] width 29 height 29
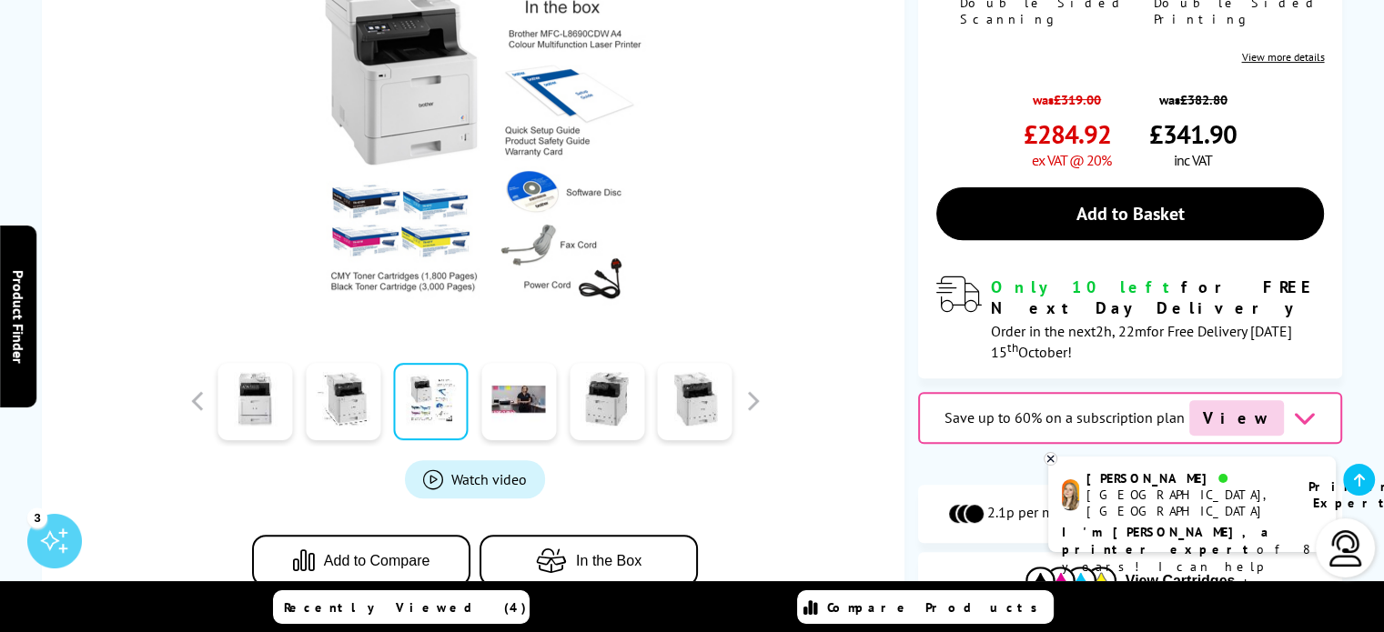
scroll to position [0, 0]
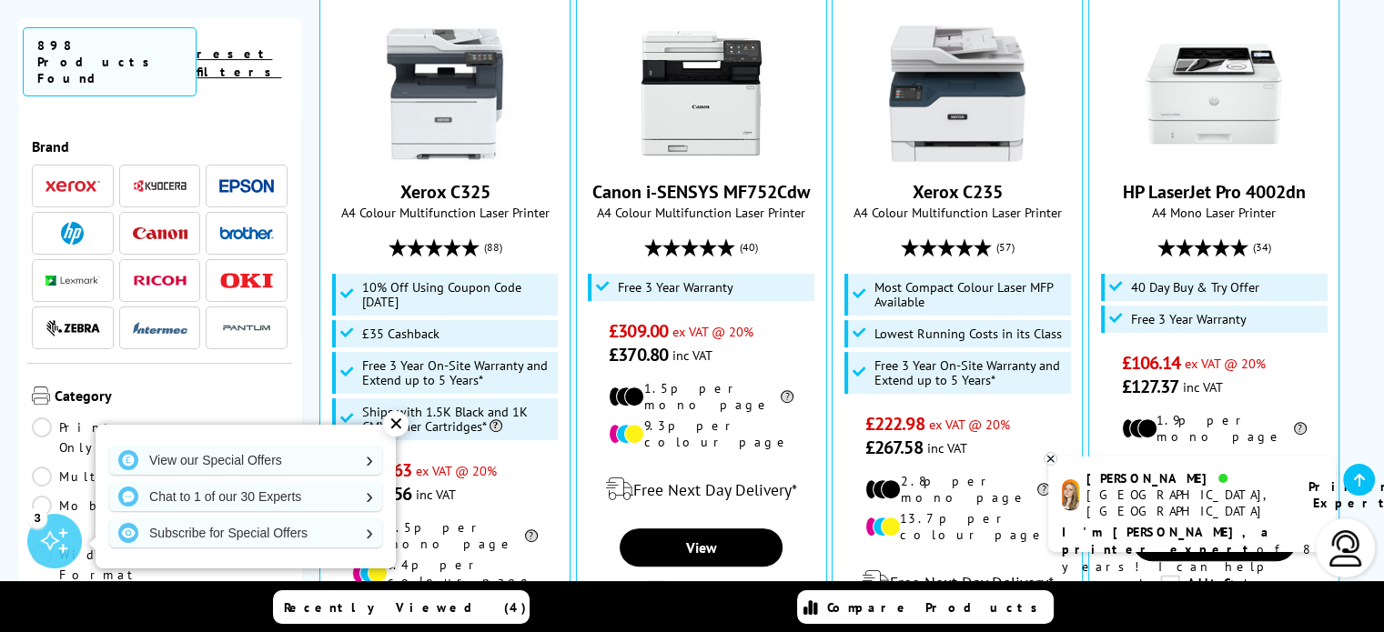
scroll to position [615, 0]
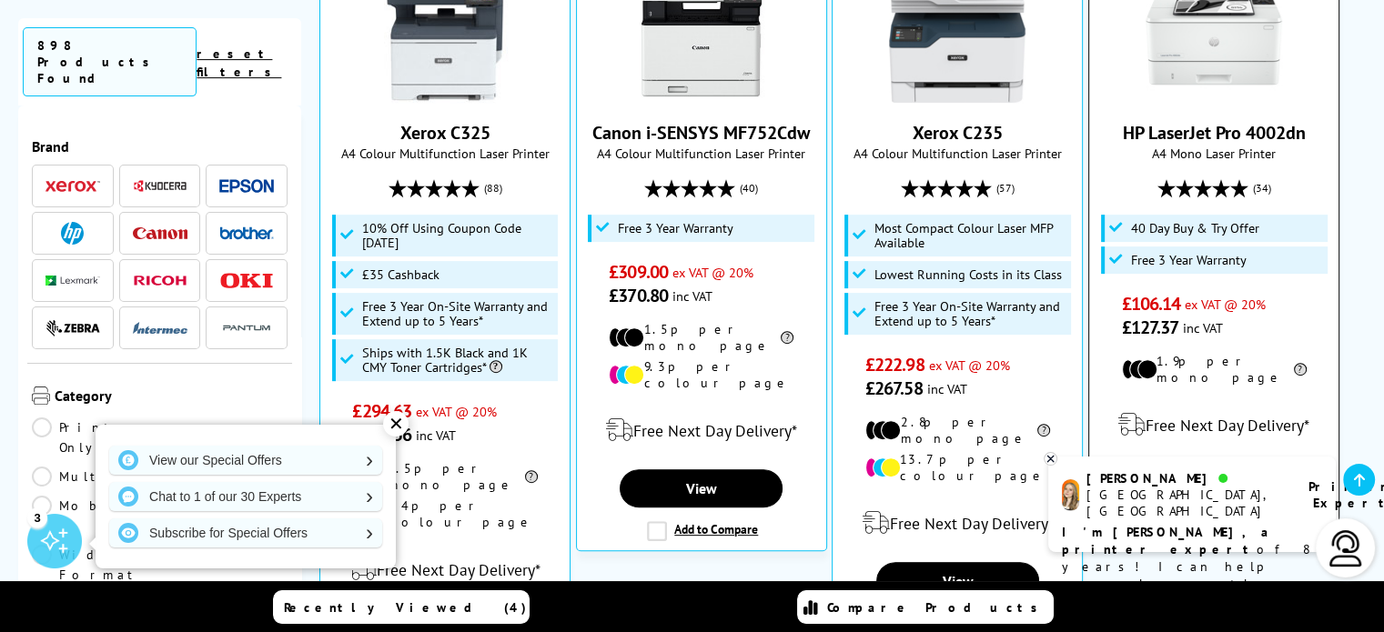
click at [1231, 60] on img at bounding box center [1213, 34] width 136 height 136
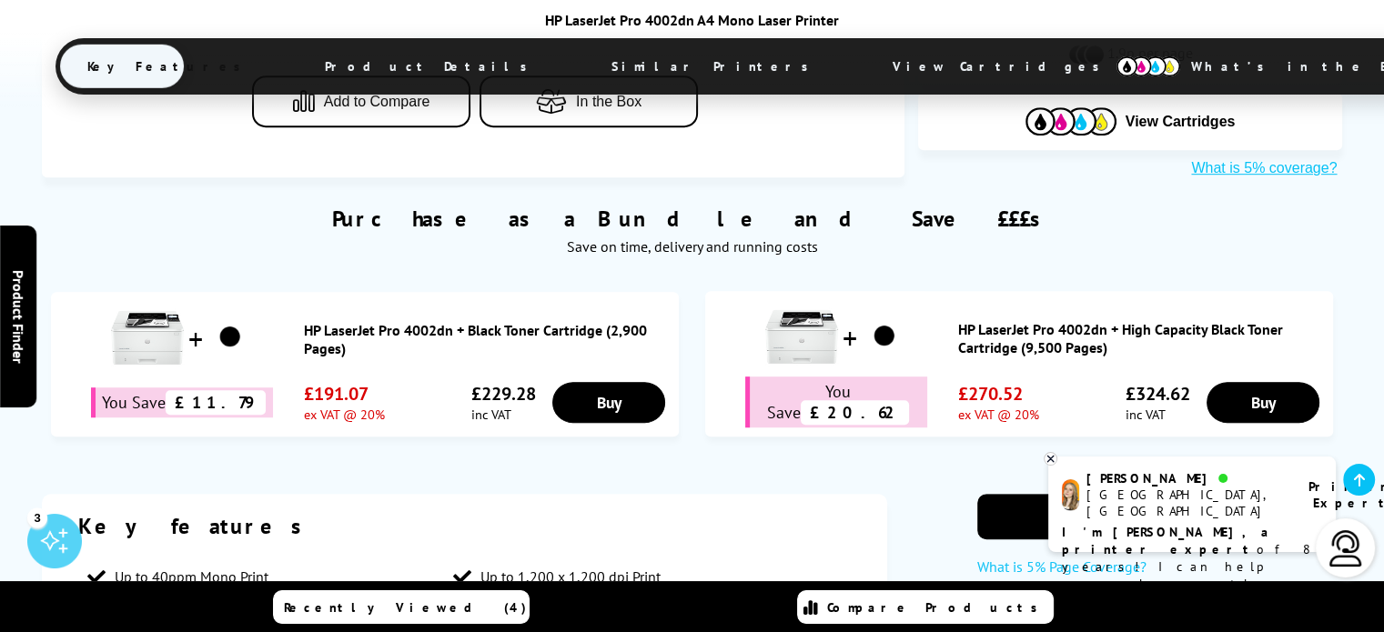
scroll to position [1288, 0]
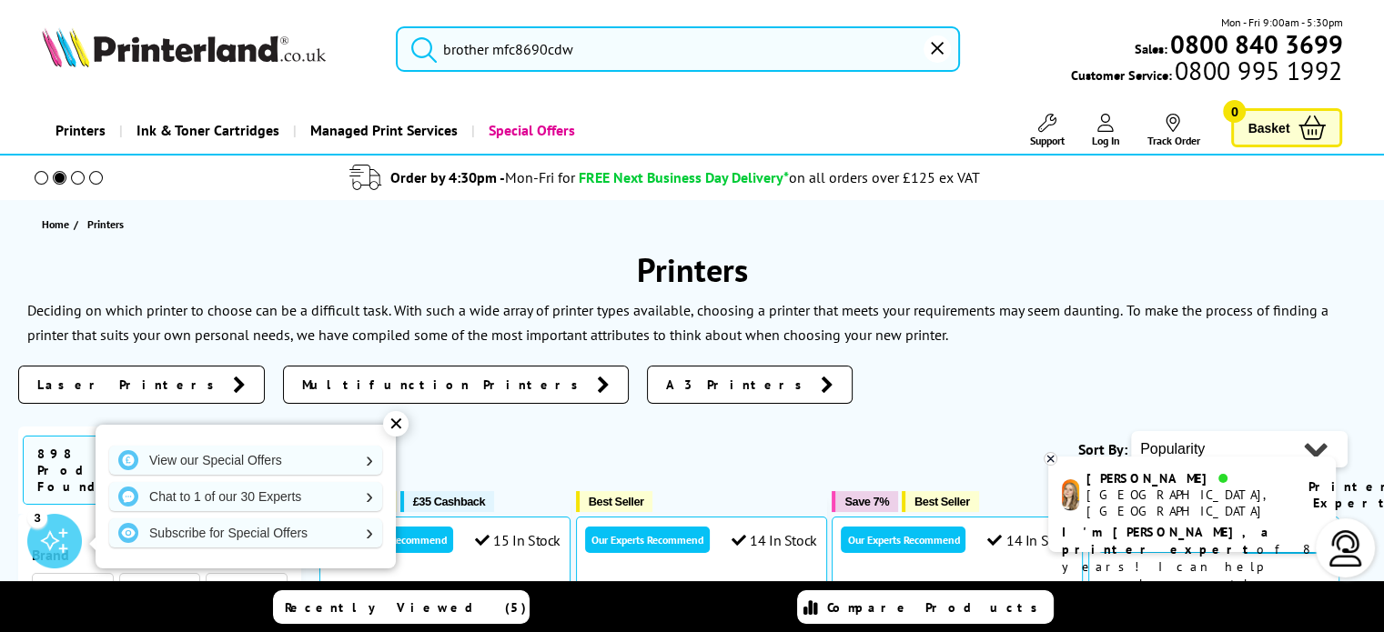
drag, startPoint x: 1392, startPoint y: 45, endPoint x: 1396, endPoint y: -105, distance: 149.2
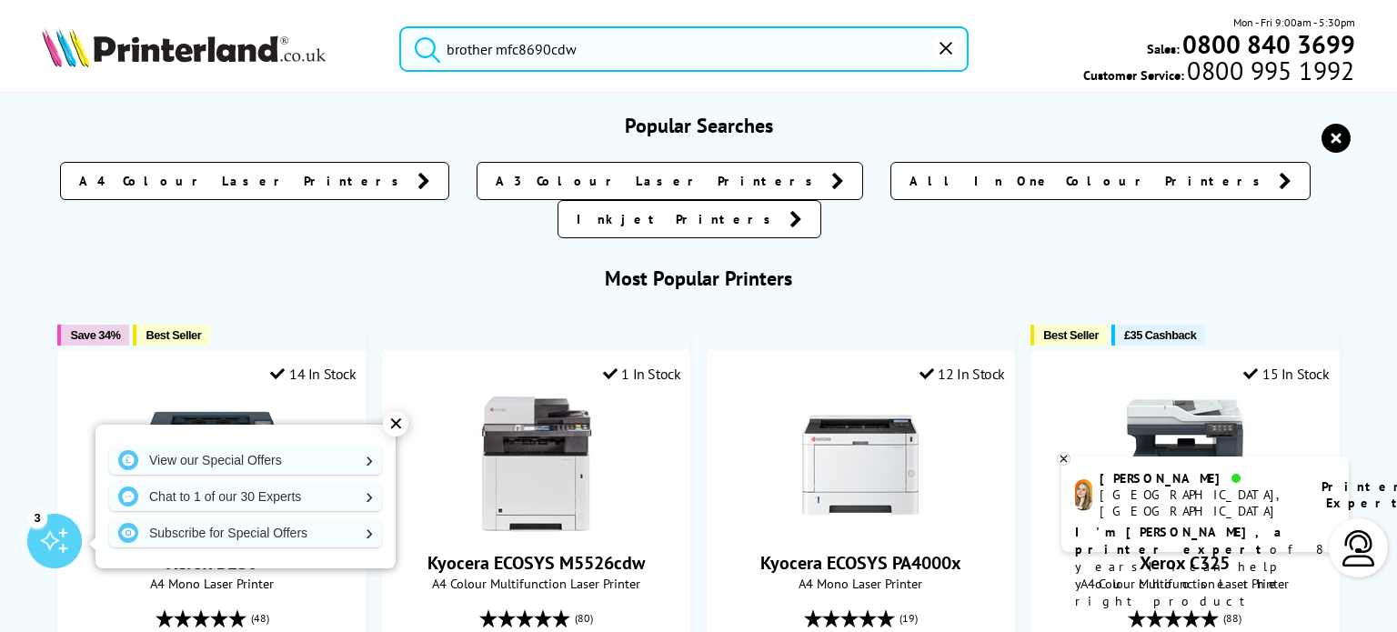
drag, startPoint x: 666, startPoint y: 64, endPoint x: 203, endPoint y: 40, distance: 463.6
click at [203, 40] on div "brother mfc8690cdw Mon - Fri 9:00am - 5:30pm Sales: 0800 840 3699 Customer Serv…" at bounding box center [698, 54] width 1397 height 80
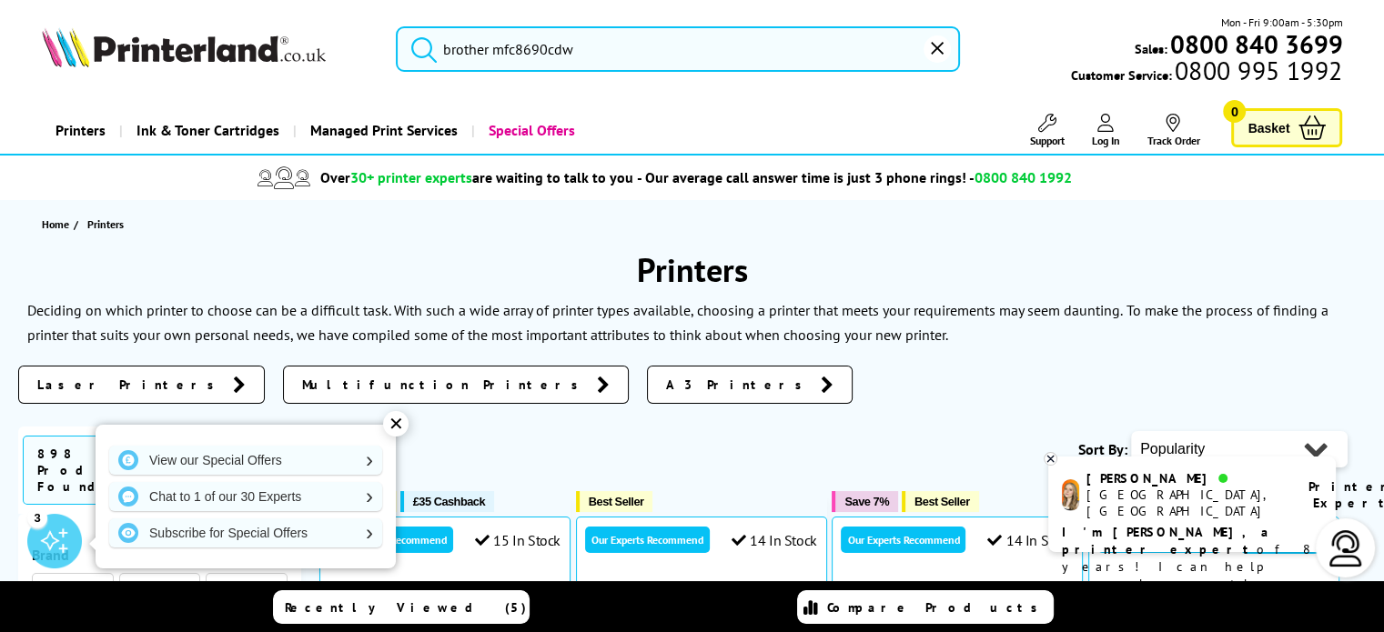
click at [397, 26] on button "submit" at bounding box center [419, 46] width 45 height 40
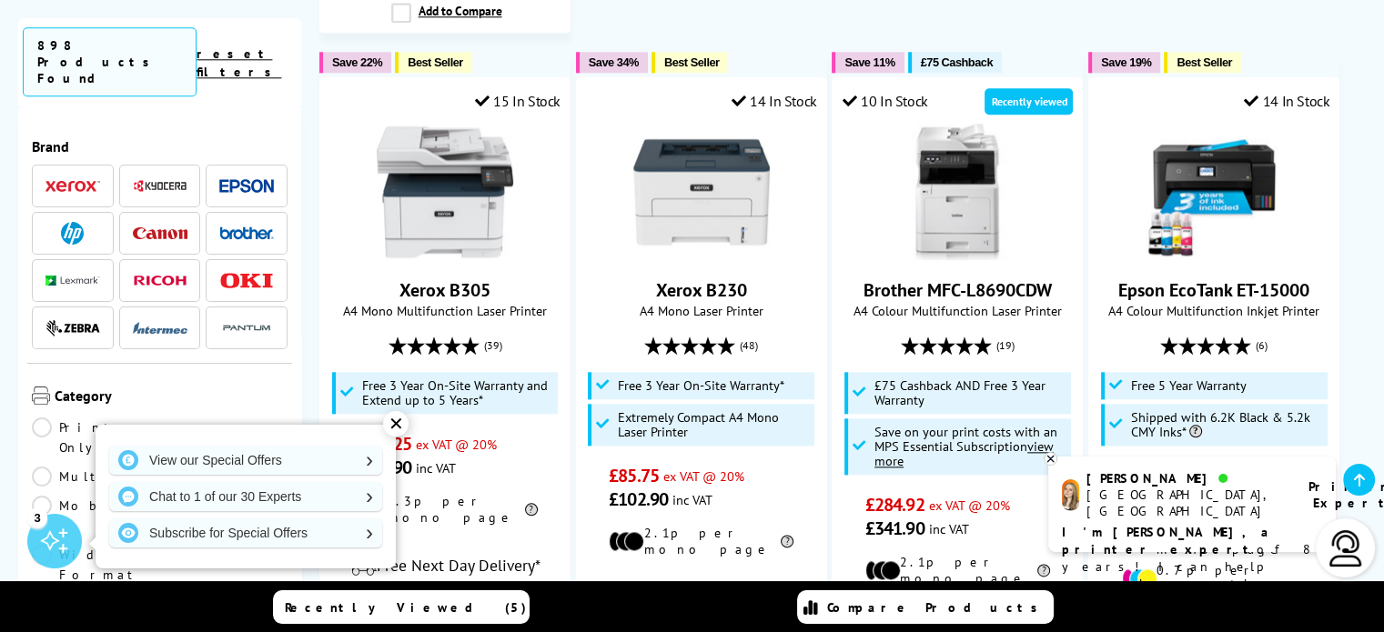
scroll to position [2085, 0]
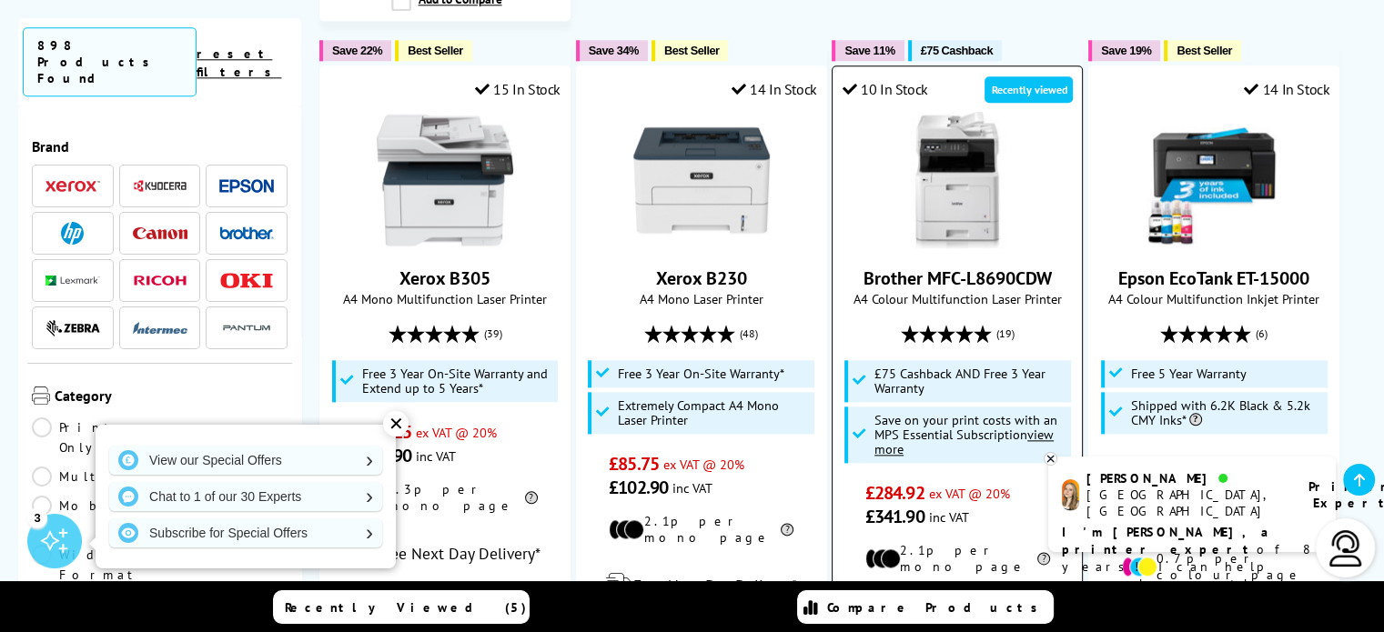
click at [931, 138] on img at bounding box center [957, 180] width 136 height 136
